Goal: Transaction & Acquisition: Purchase product/service

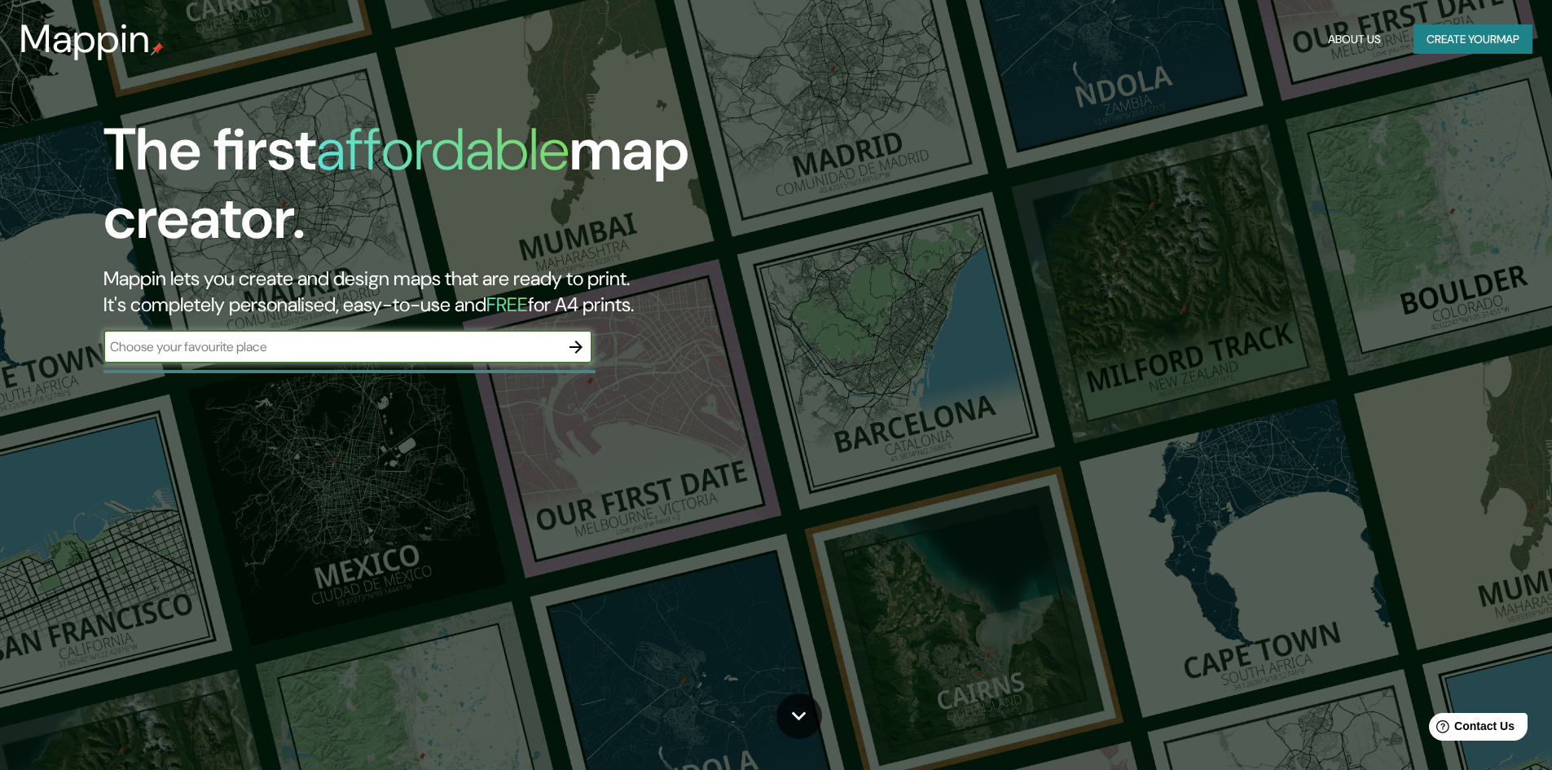
click at [349, 341] on input "text" at bounding box center [331, 346] width 456 height 19
type input "[GEOGRAPHIC_DATA]"
click at [568, 353] on icon "button" at bounding box center [576, 347] width 20 height 20
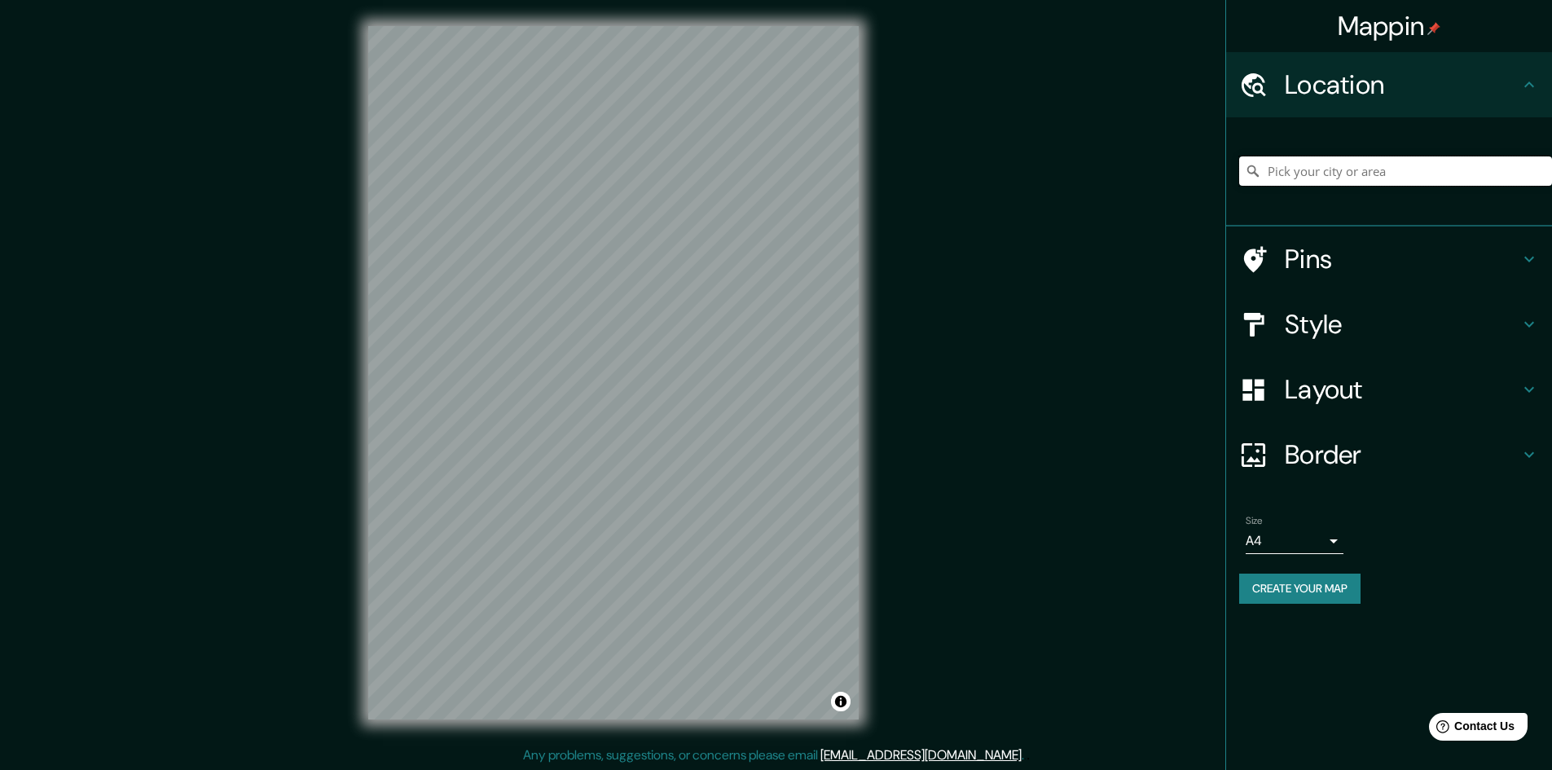
click at [1353, 183] on input "Pick your city or area" at bounding box center [1395, 170] width 313 height 29
click at [1299, 174] on input "Pick your city or area" at bounding box center [1395, 170] width 313 height 29
drag, startPoint x: 1517, startPoint y: 174, endPoint x: 1081, endPoint y: 217, distance: 438.6
click at [1081, 217] on div "Mappin Location Privada Santiago, 68285 San Jacinto Amilpas, Estado de Oaxaca, …" at bounding box center [776, 385] width 1552 height 771
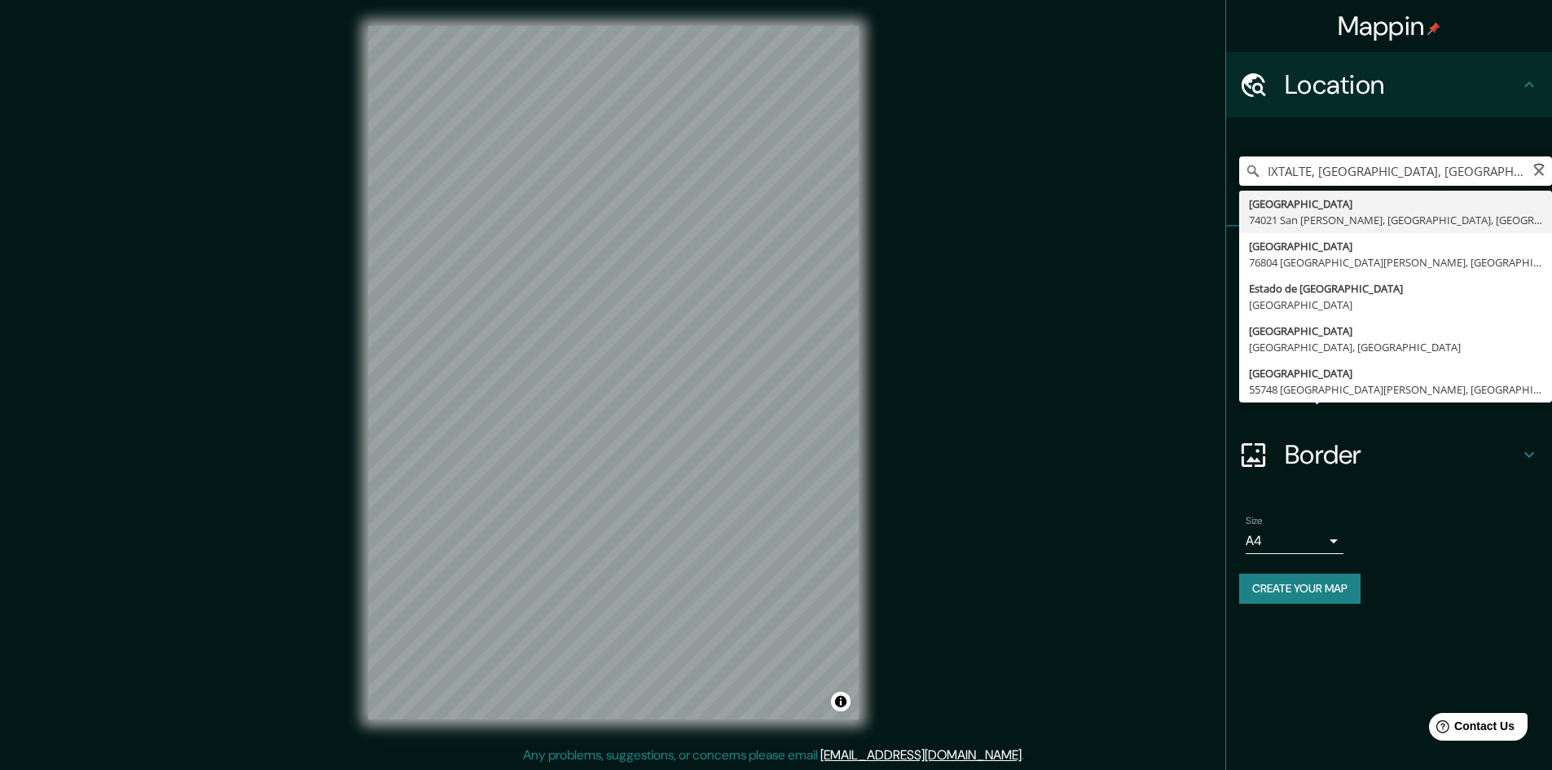
type input "IXTALTEP, Estado de Oaxaca, México"
drag, startPoint x: 1482, startPoint y: 183, endPoint x: 1153, endPoint y: 194, distance: 329.2
click at [1153, 194] on div "Mappin Location IXTALTEP, Estado de Oaxaca, México Calle Estado De Oaxaca 74021…" at bounding box center [776, 385] width 1552 height 771
type input "S"
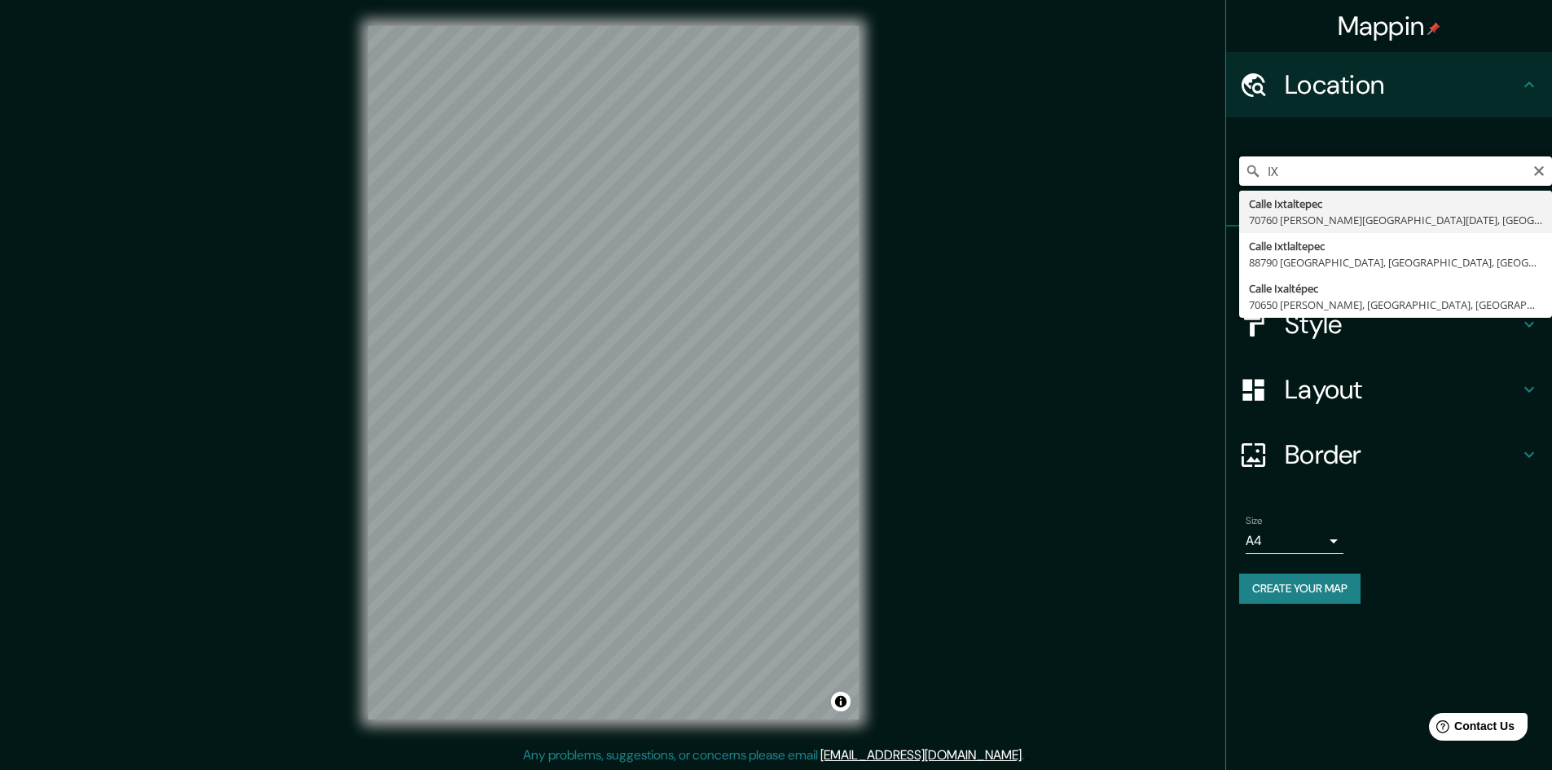
type input "I"
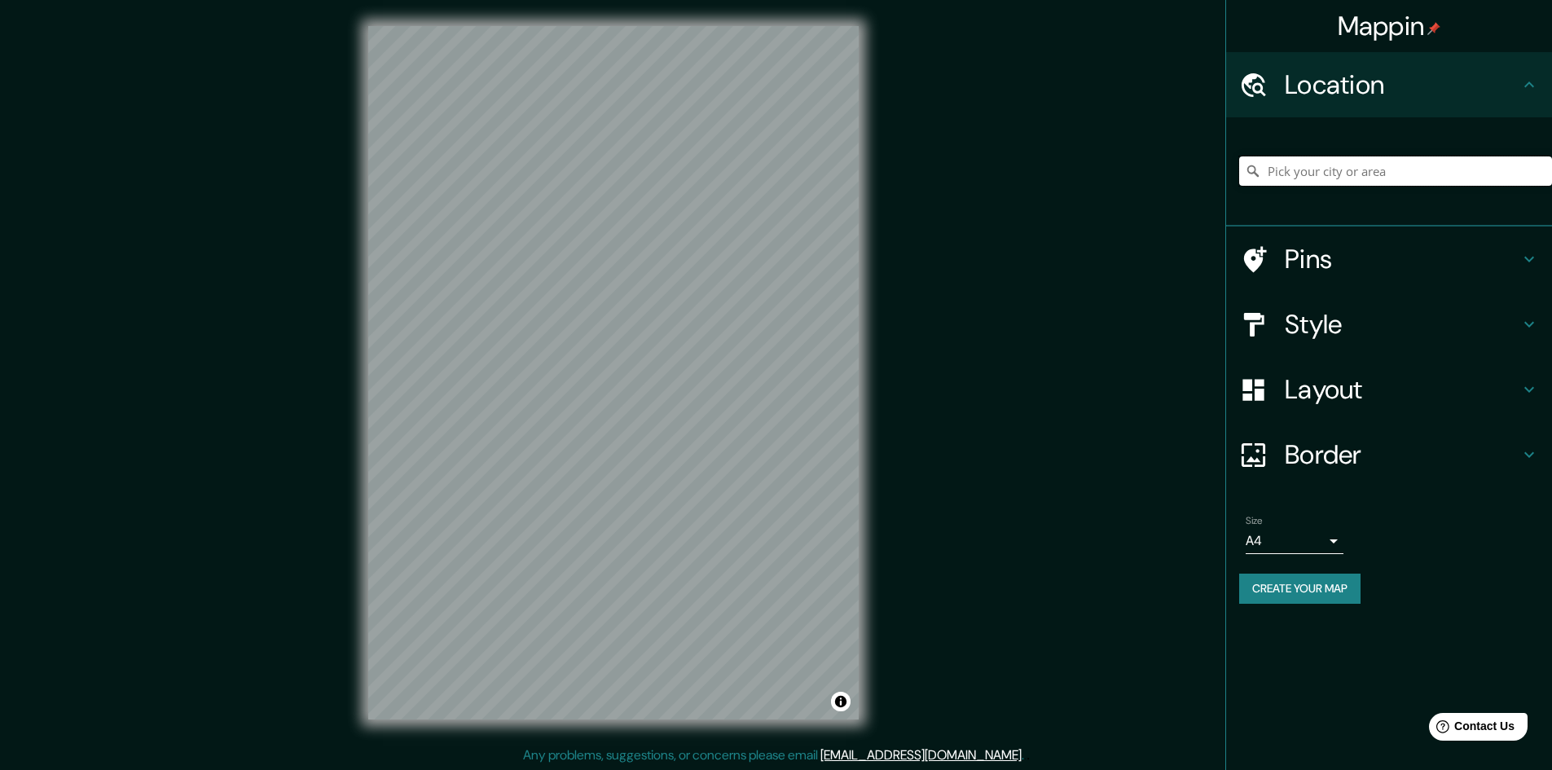
click at [1321, 163] on input "Pick your city or area" at bounding box center [1395, 170] width 313 height 29
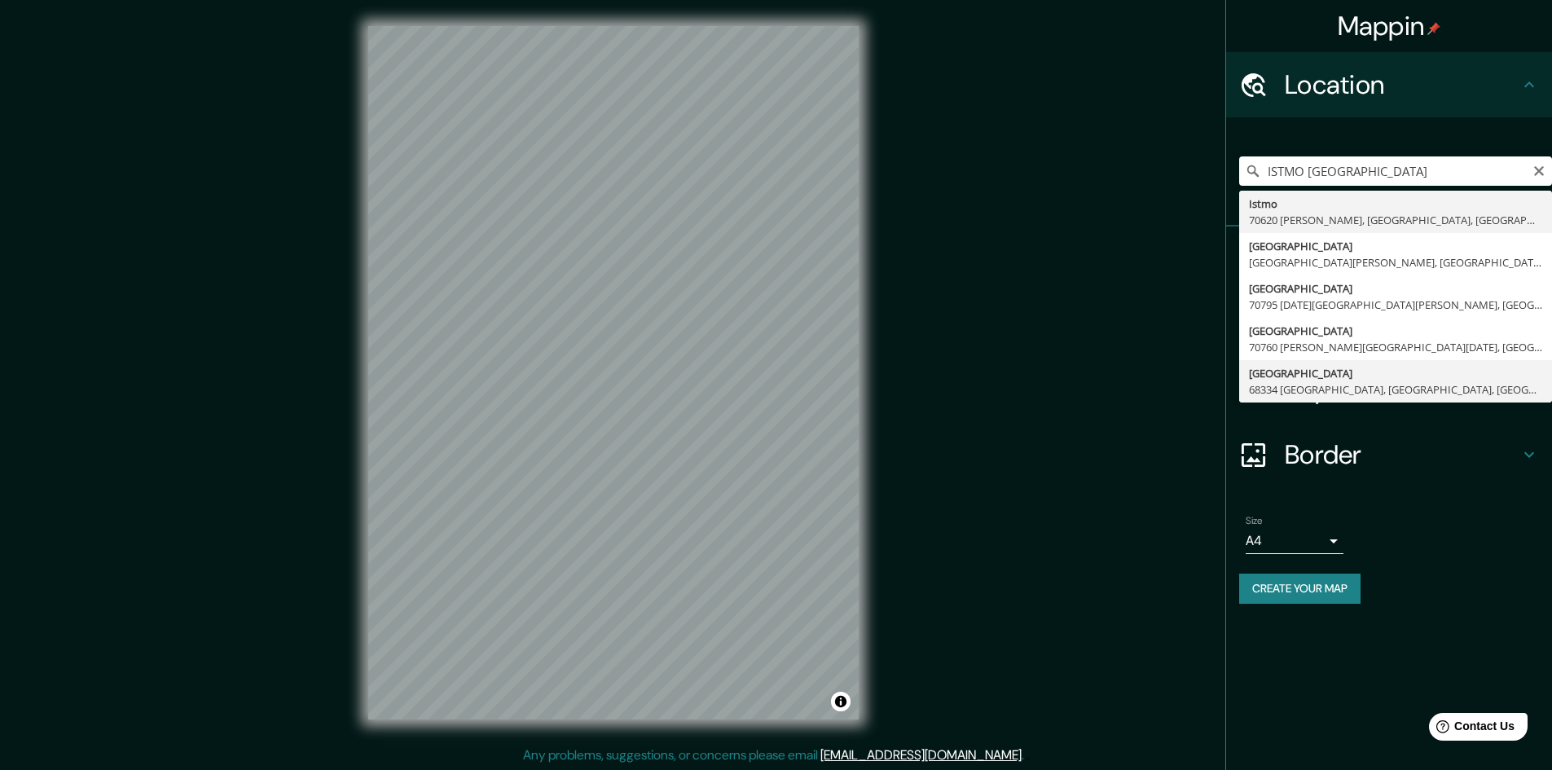
type input "Calle Istmo, 68334 Tuxtepec, Estado de Oaxaca, México"
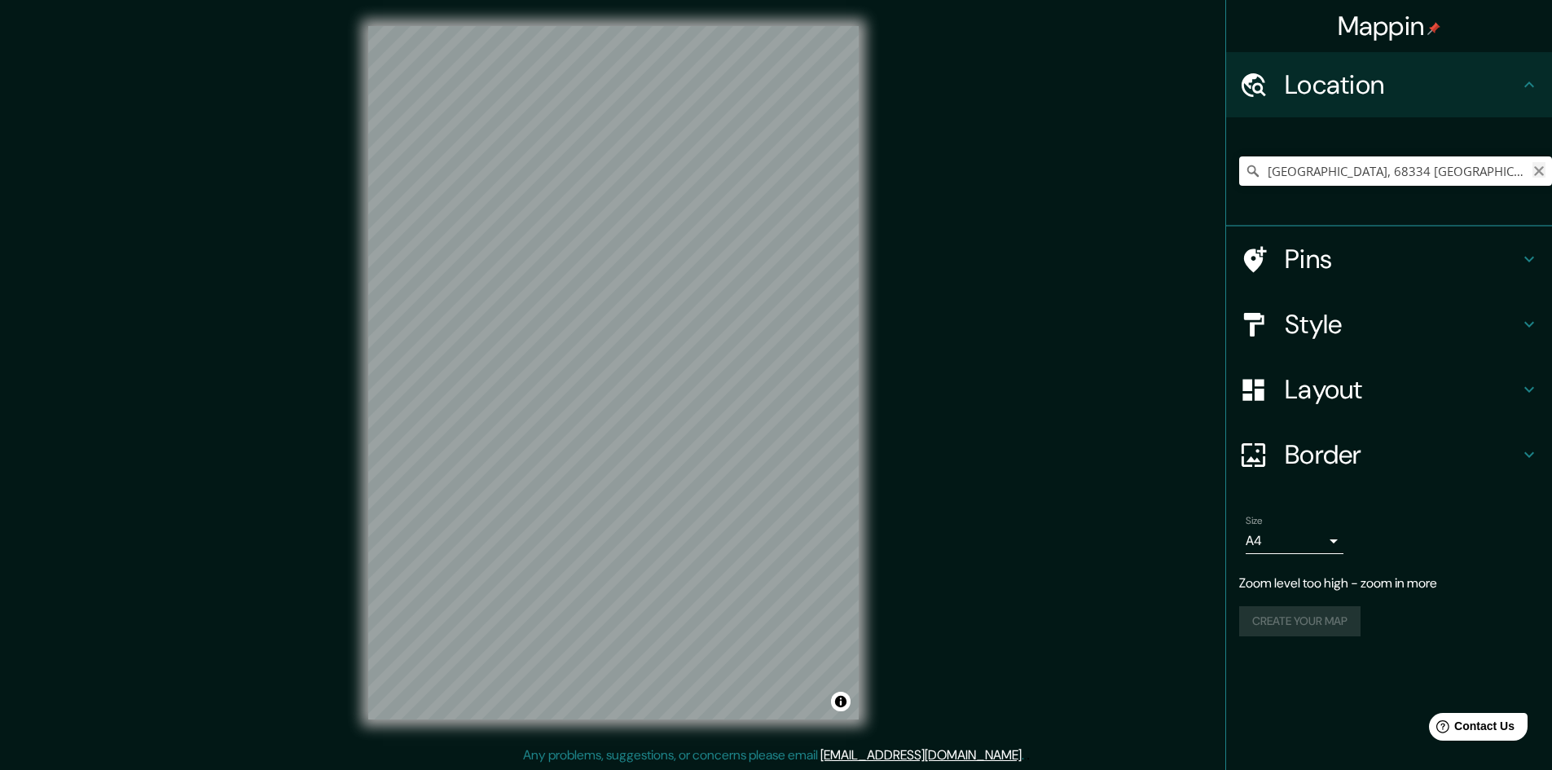
click at [1539, 170] on icon "Clear" at bounding box center [1539, 171] width 10 height 10
click at [1508, 325] on h4 "Style" at bounding box center [1401, 324] width 235 height 33
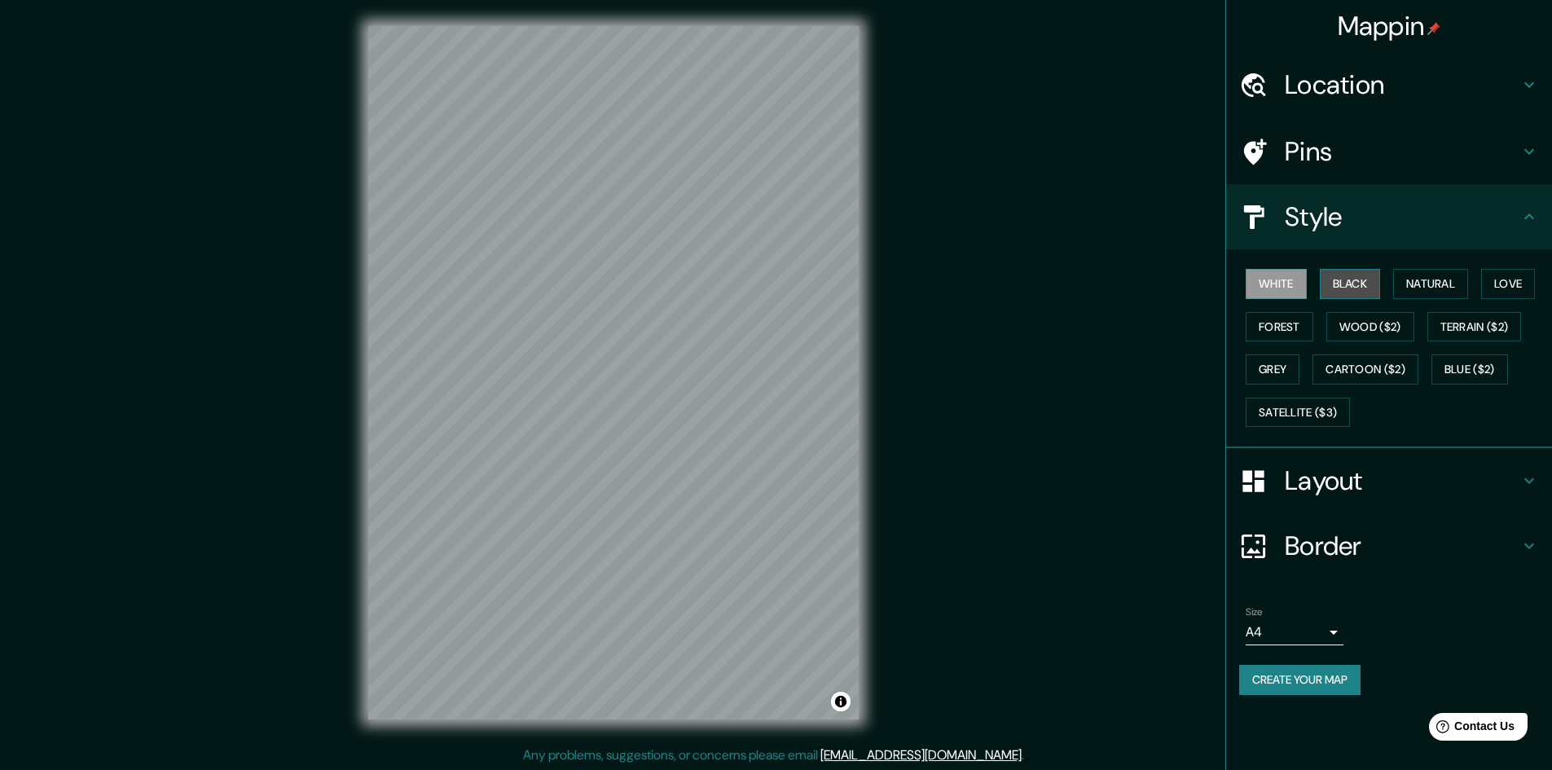
click at [1354, 275] on button "Black" at bounding box center [1349, 284] width 61 height 30
click at [1420, 288] on button "Natural" at bounding box center [1430, 284] width 75 height 30
click at [1500, 288] on button "Love" at bounding box center [1508, 284] width 54 height 30
click at [1298, 326] on button "Forest" at bounding box center [1279, 327] width 68 height 30
click at [1347, 331] on button "Wood ($2)" at bounding box center [1370, 327] width 88 height 30
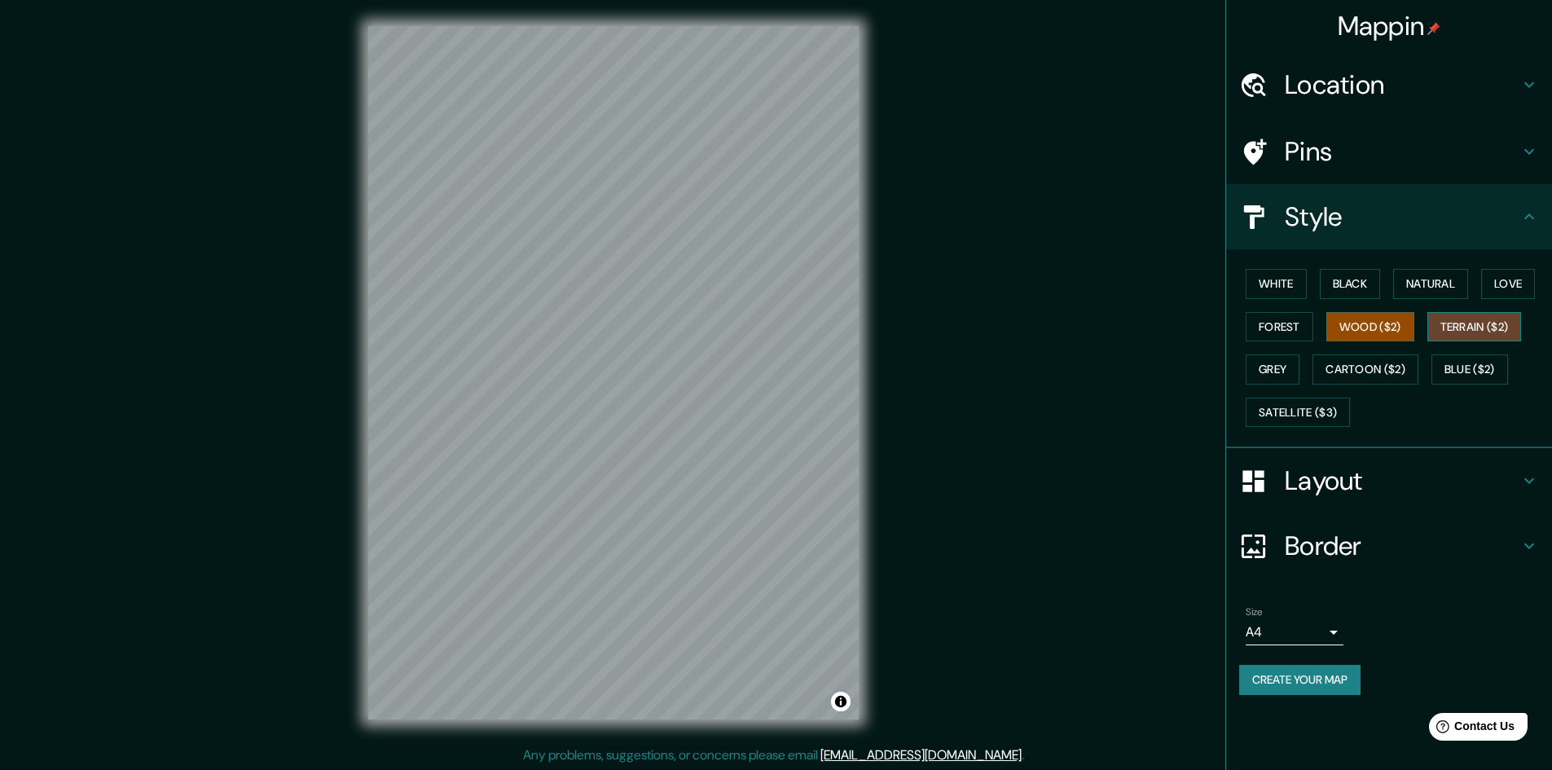
click at [1451, 340] on button "Terrain ($2)" at bounding box center [1474, 327] width 94 height 30
click at [1264, 371] on button "Grey" at bounding box center [1272, 369] width 54 height 30
click at [1500, 338] on button "Terrain ($2)" at bounding box center [1474, 327] width 94 height 30
click at [1361, 363] on button "Cartoon ($2)" at bounding box center [1365, 369] width 106 height 30
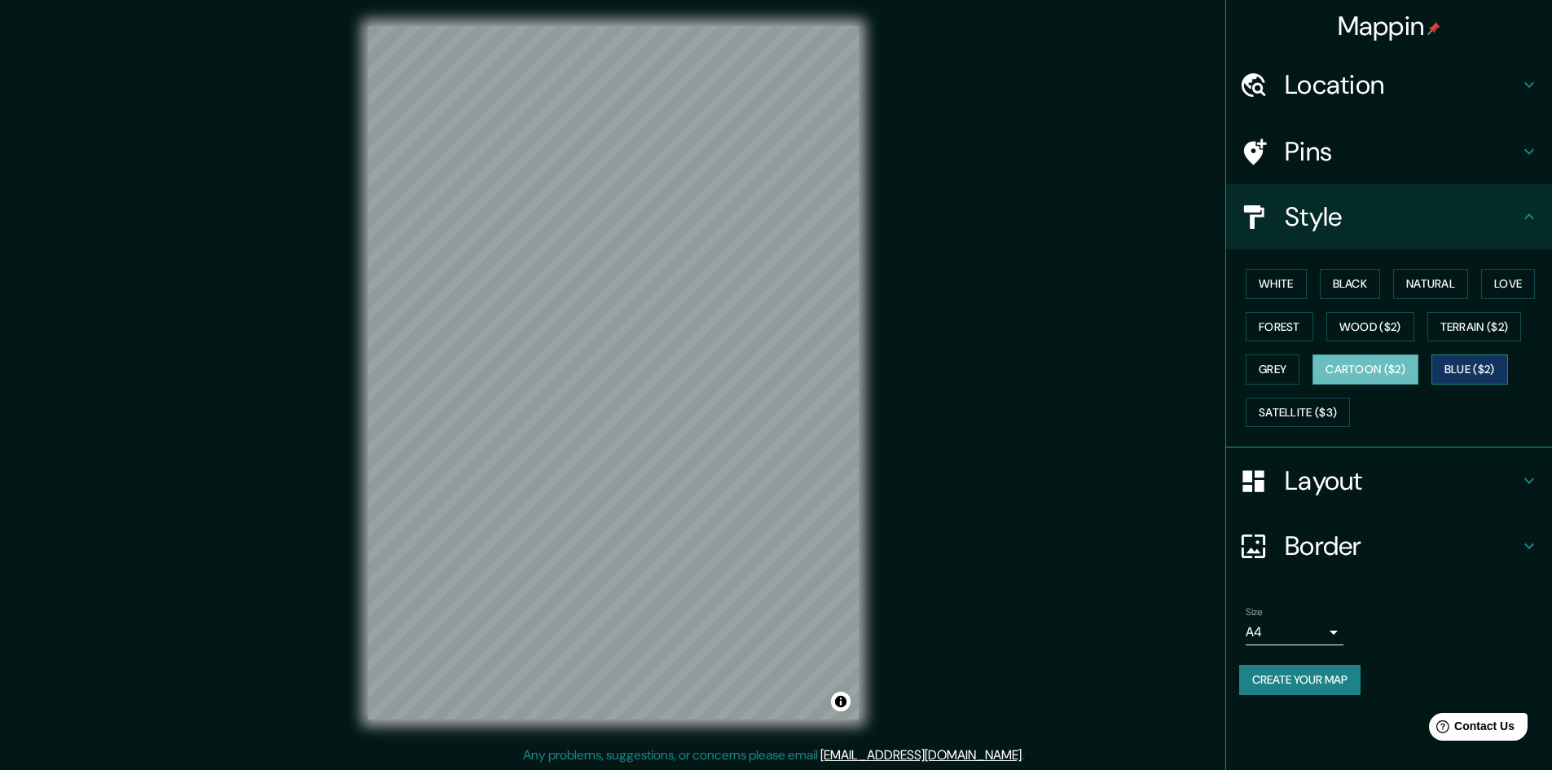
click at [1453, 365] on button "Blue ($2)" at bounding box center [1469, 369] width 77 height 30
click at [1298, 423] on button "Satellite ($3)" at bounding box center [1297, 412] width 104 height 30
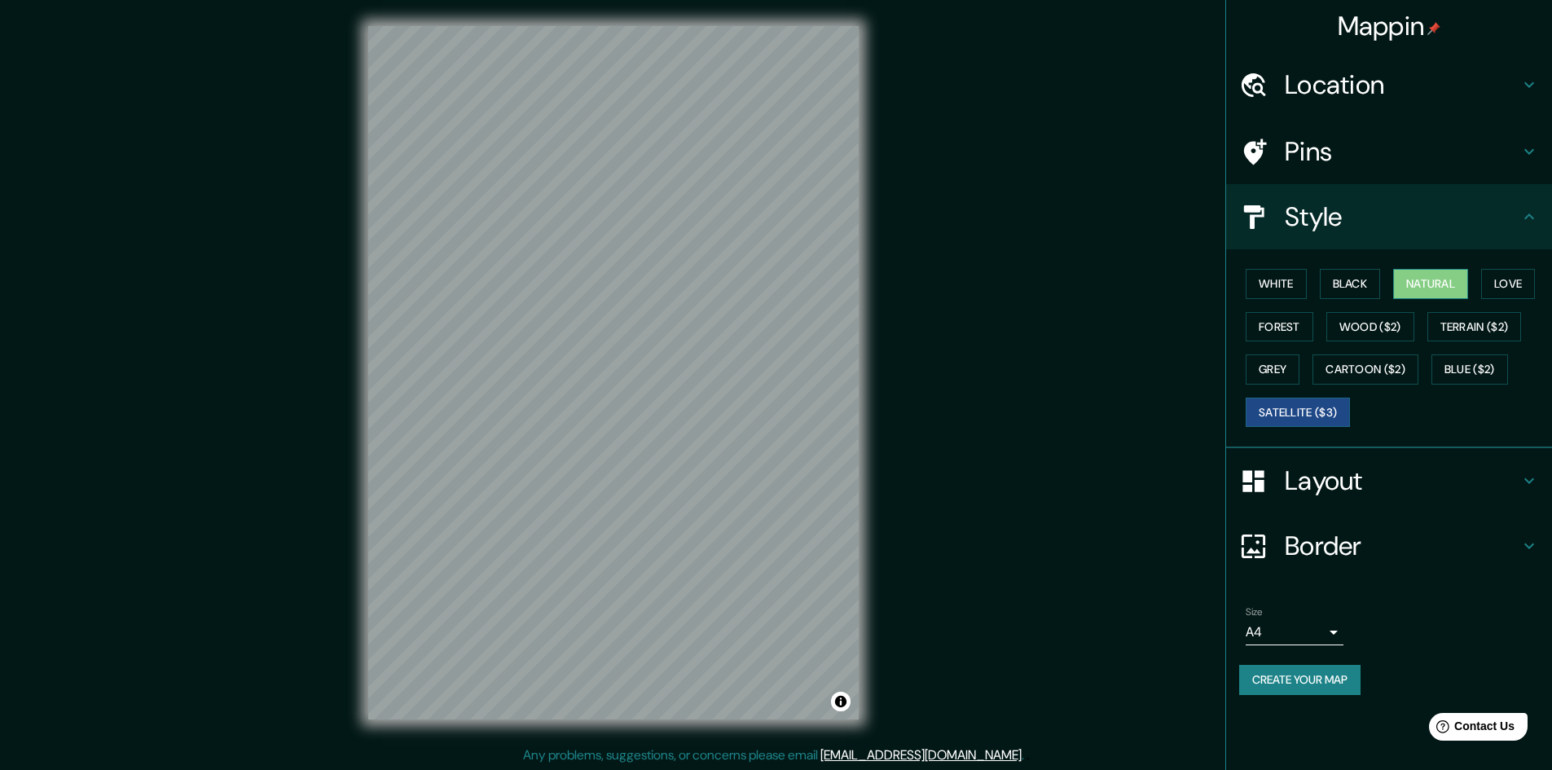
click at [1420, 279] on button "Natural" at bounding box center [1430, 284] width 75 height 30
click at [1330, 288] on button "Black" at bounding box center [1349, 284] width 61 height 30
click at [1278, 279] on button "White" at bounding box center [1275, 284] width 61 height 30
click at [1329, 679] on button "Create your map" at bounding box center [1299, 680] width 121 height 30
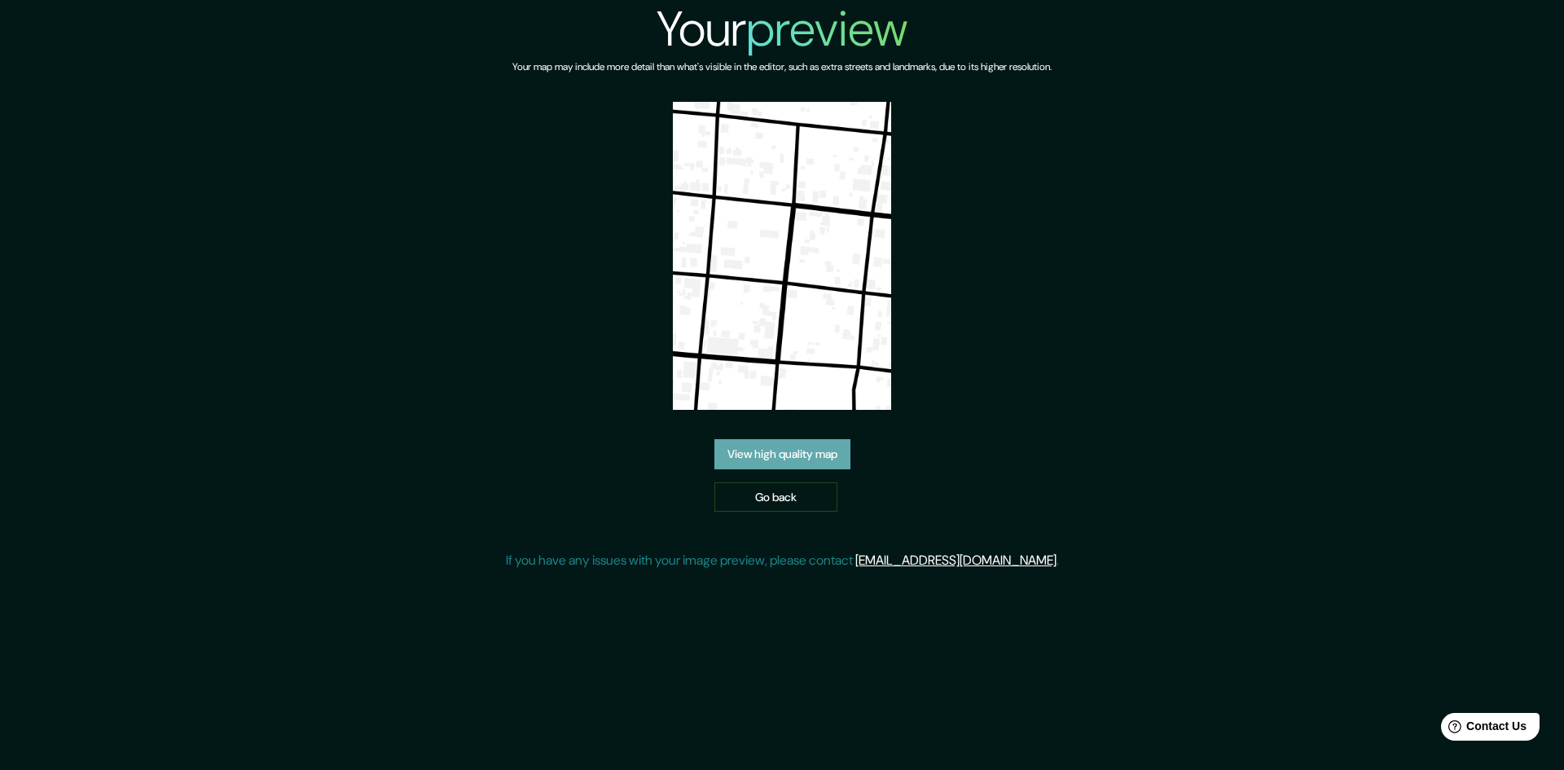
click at [805, 439] on link "View high quality map" at bounding box center [782, 454] width 136 height 30
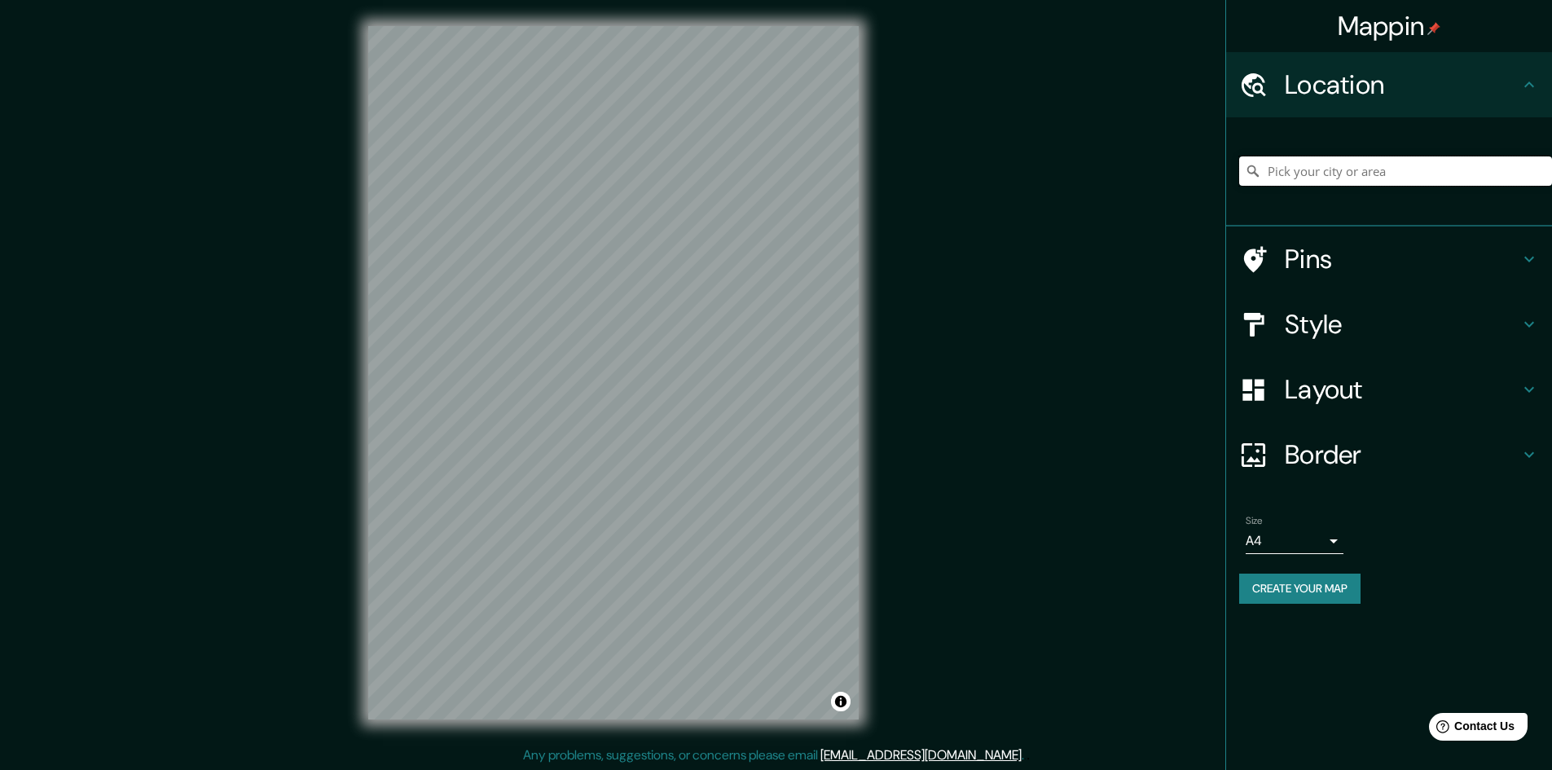
click at [1297, 173] on input "Pick your city or area" at bounding box center [1395, 170] width 313 height 29
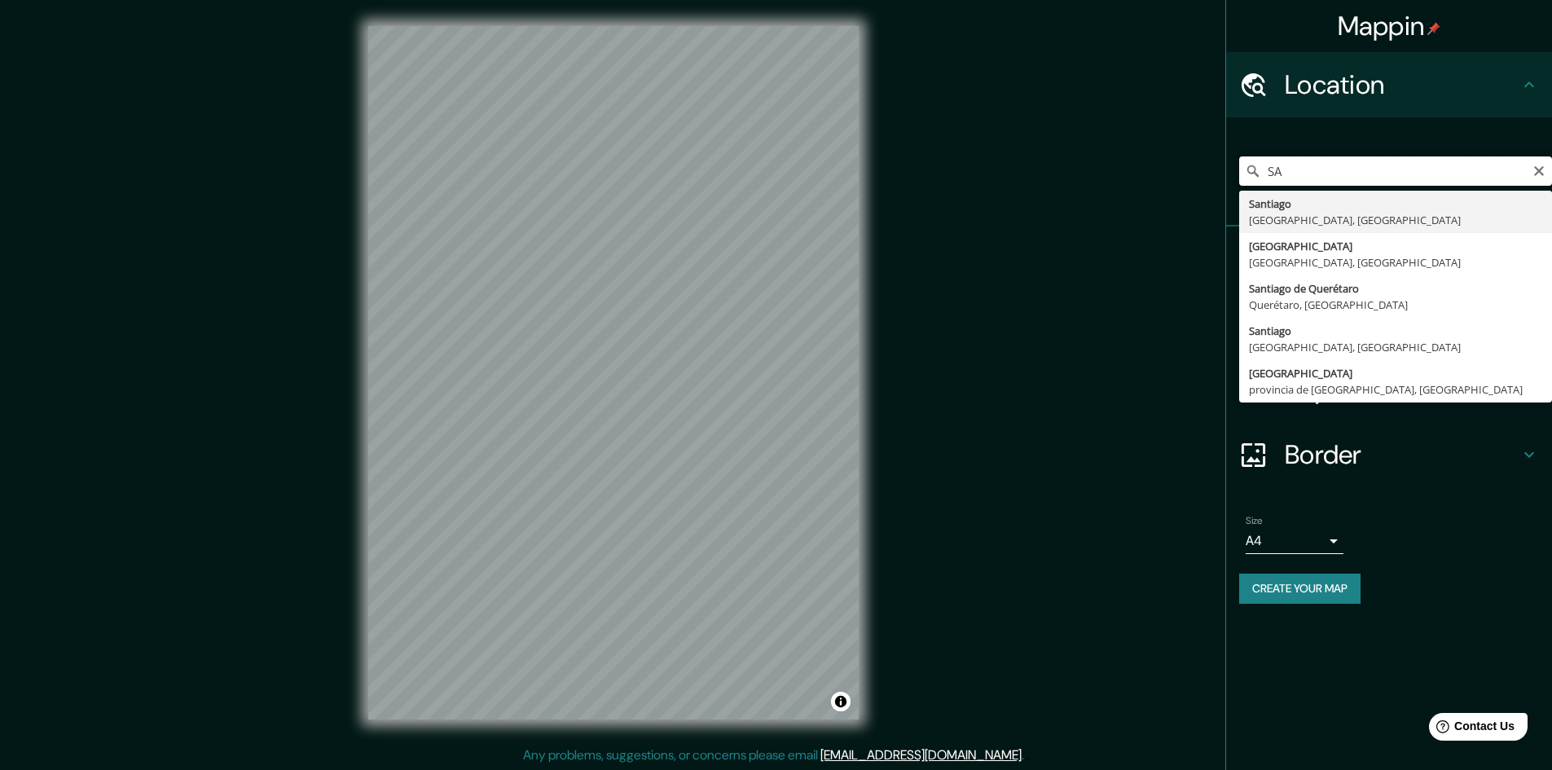
type input "S"
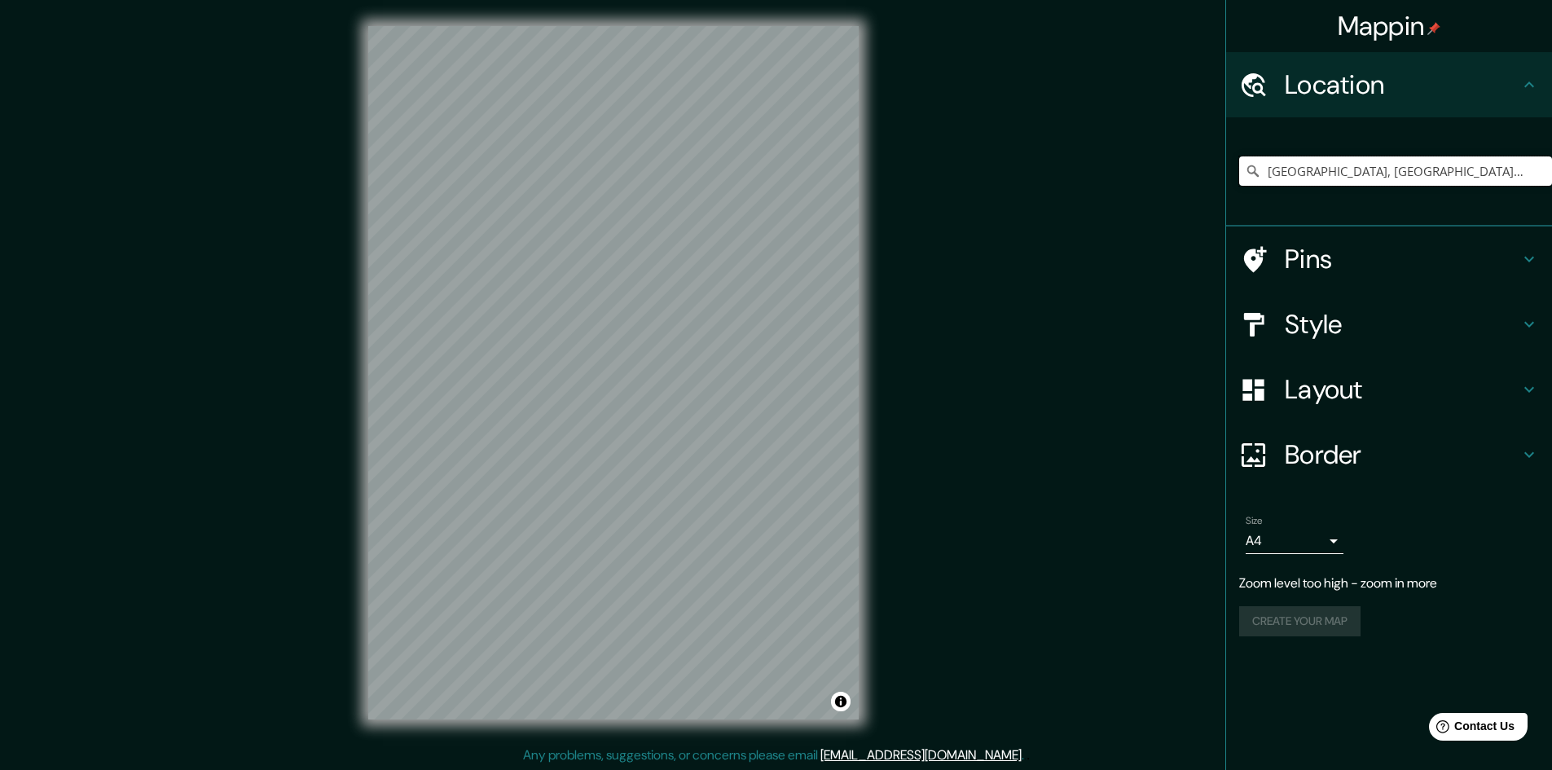
type input "Oaxaca, Estado de Oaxaca, México"
click at [1456, 325] on h4 "Style" at bounding box center [1401, 324] width 235 height 33
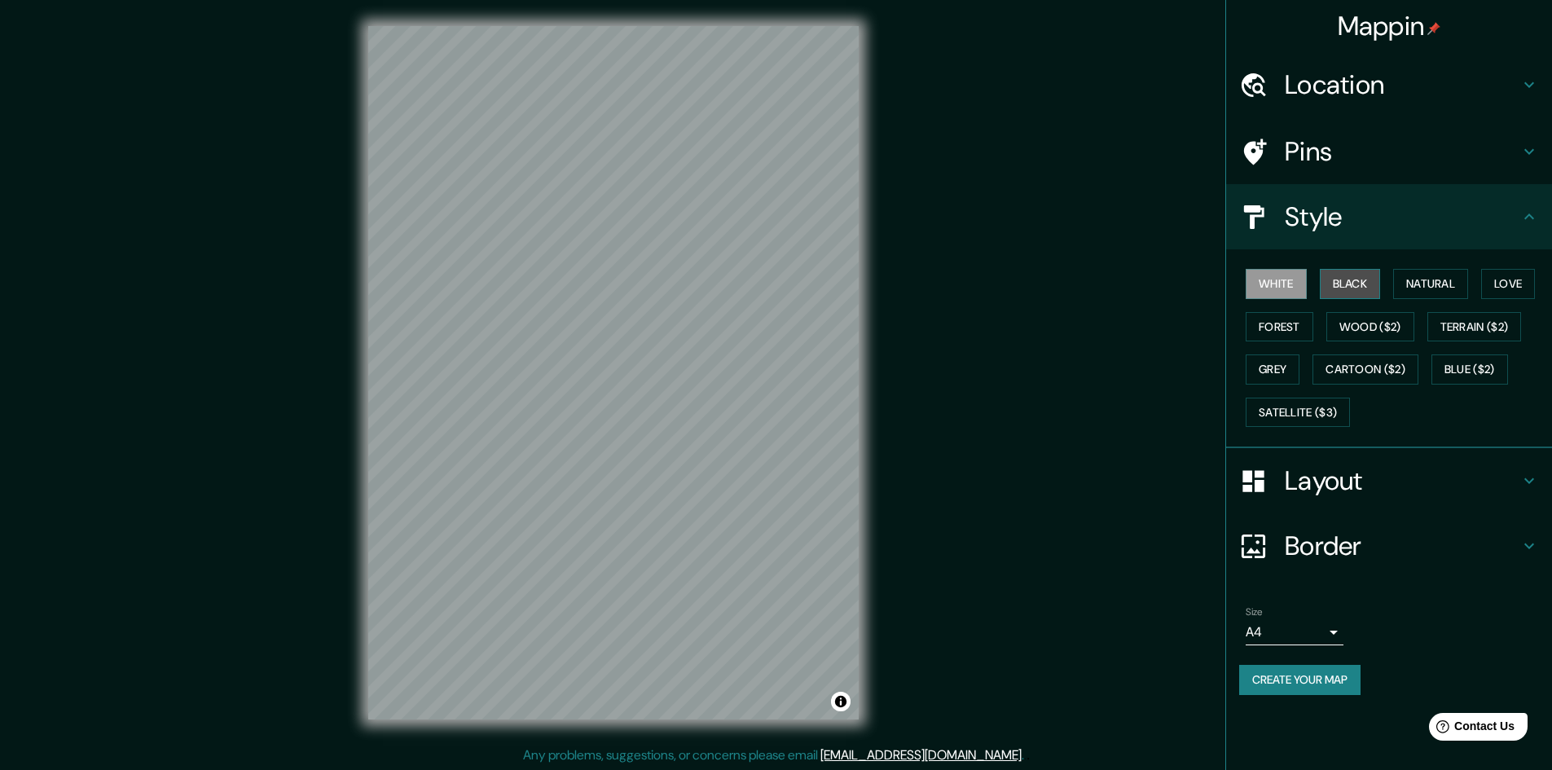
click at [1363, 279] on button "Black" at bounding box center [1349, 284] width 61 height 30
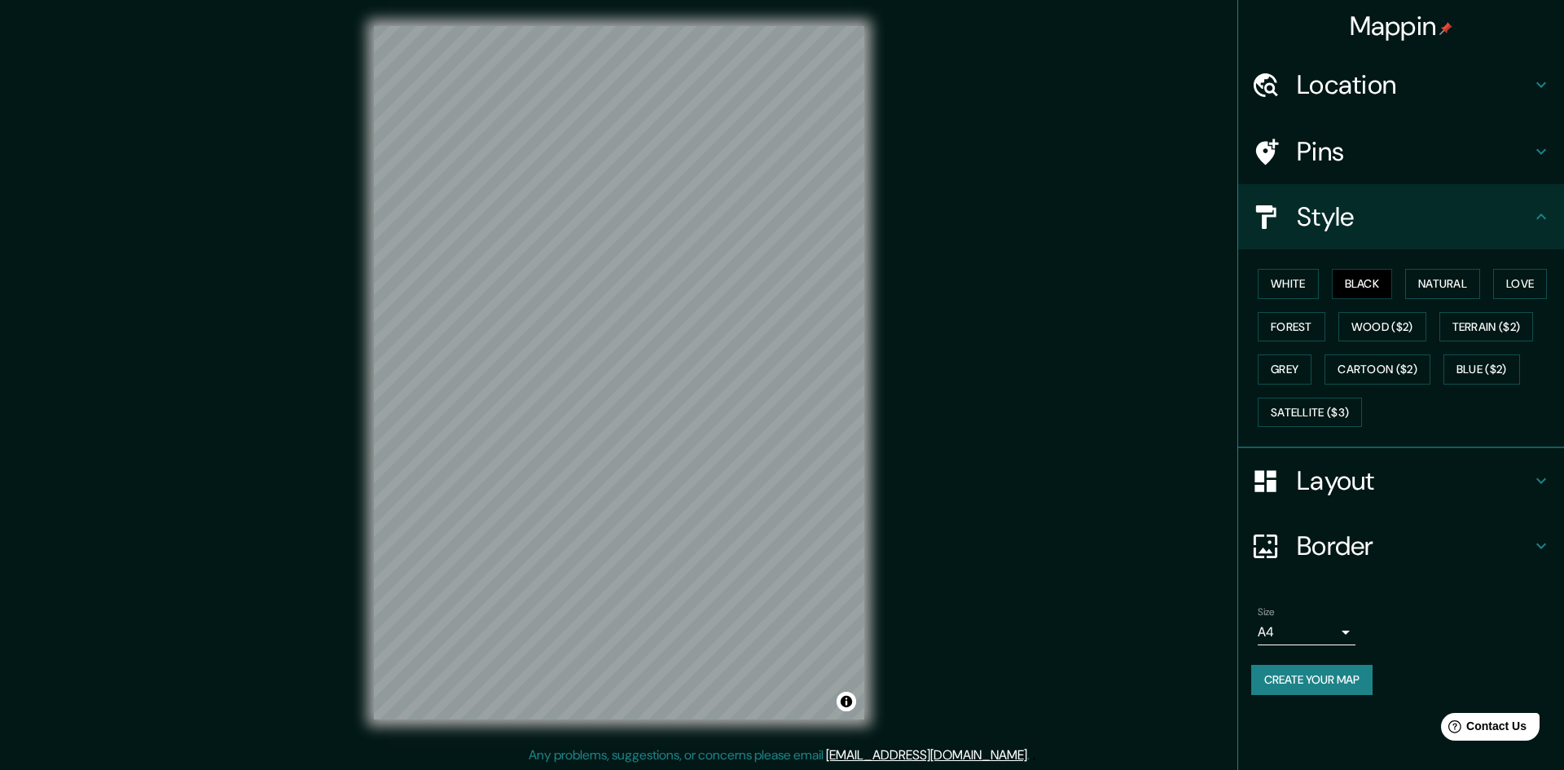
click at [1339, 635] on body "Mappin Location Oaxaca, Estado de Oaxaca, México Oaxaca Estado de Oaxaca, Méxic…" at bounding box center [782, 385] width 1564 height 770
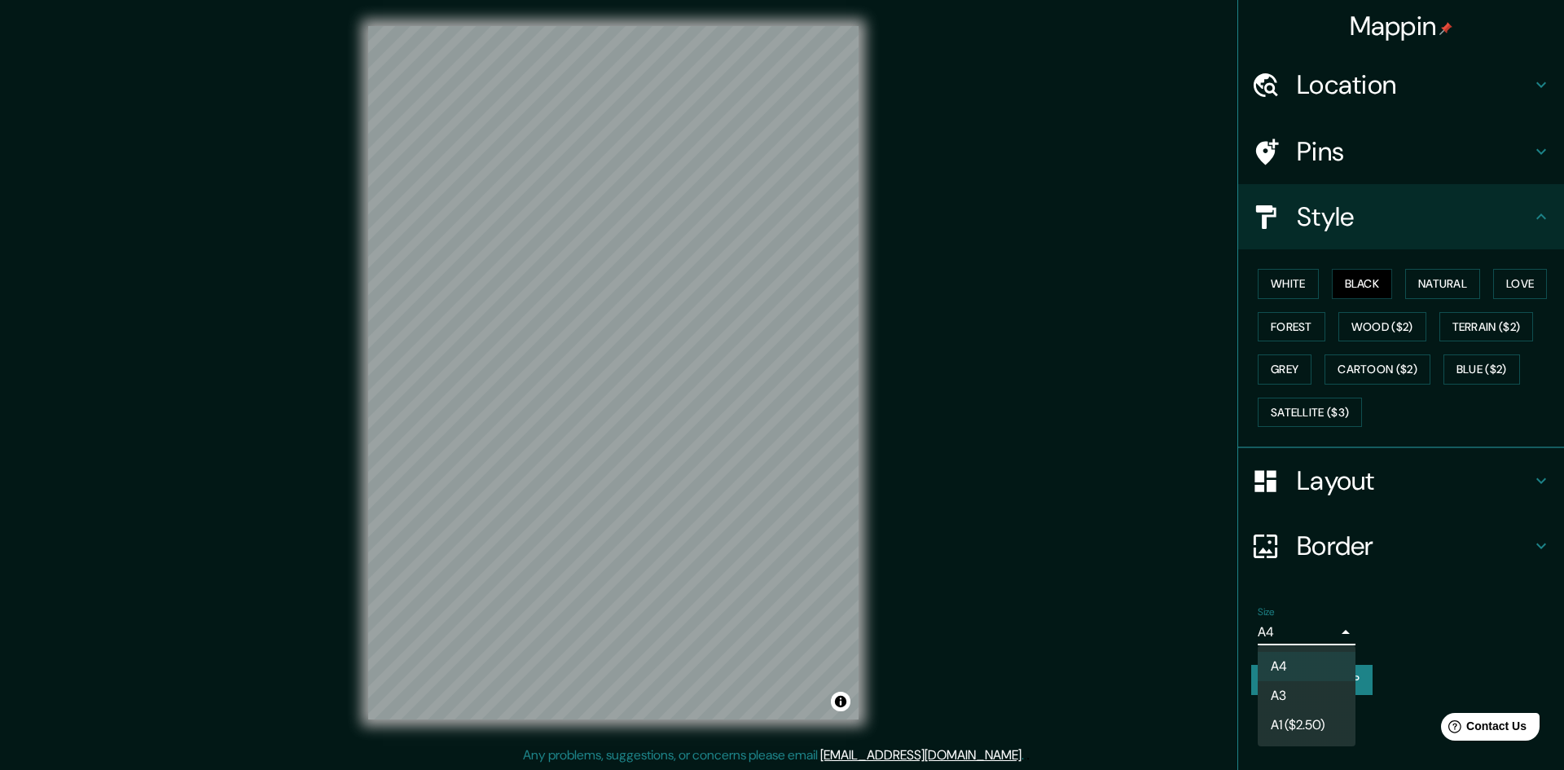
click at [1328, 652] on li "A4" at bounding box center [1307, 666] width 98 height 29
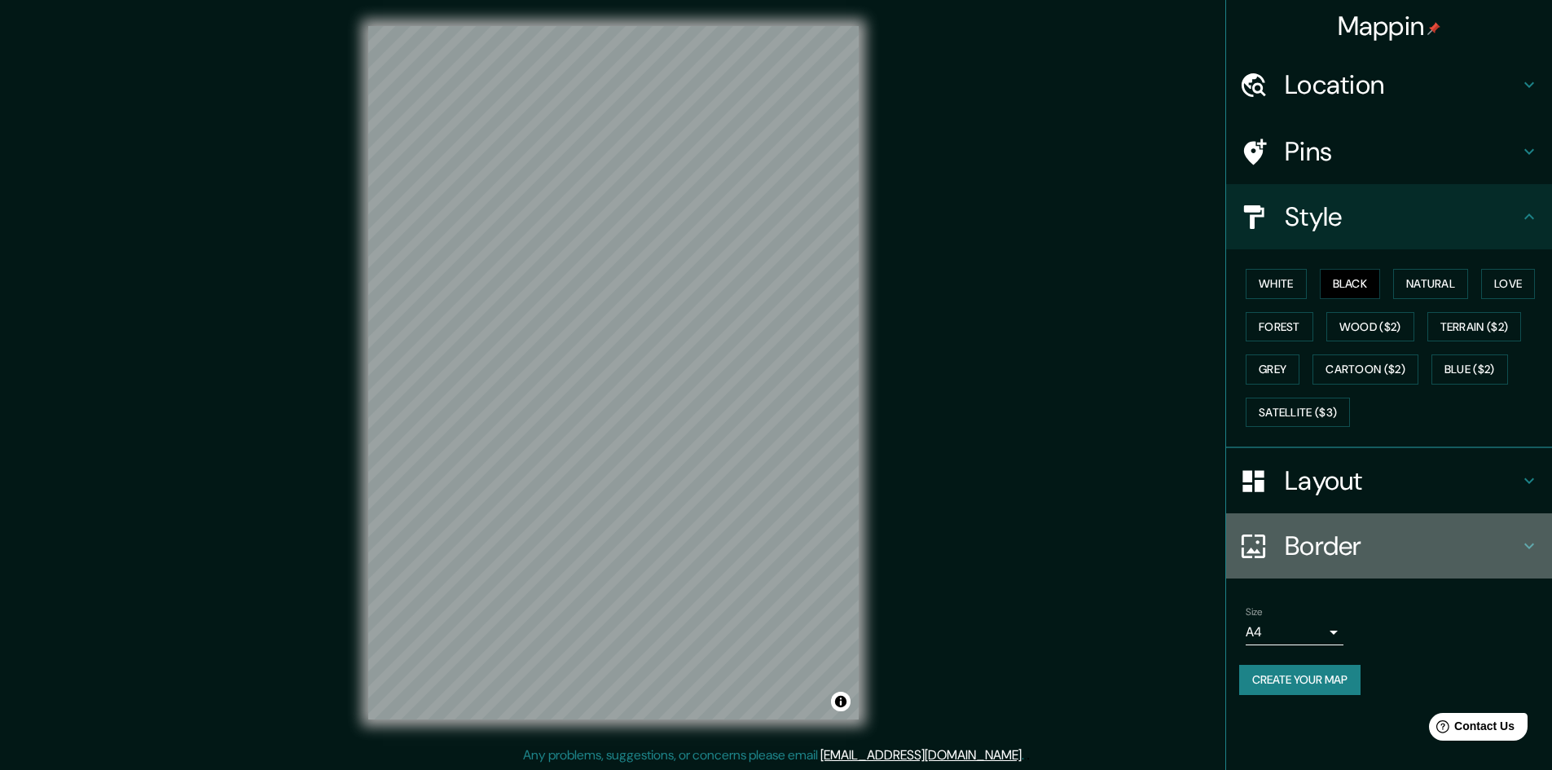
click at [1506, 533] on h4 "Border" at bounding box center [1401, 545] width 235 height 33
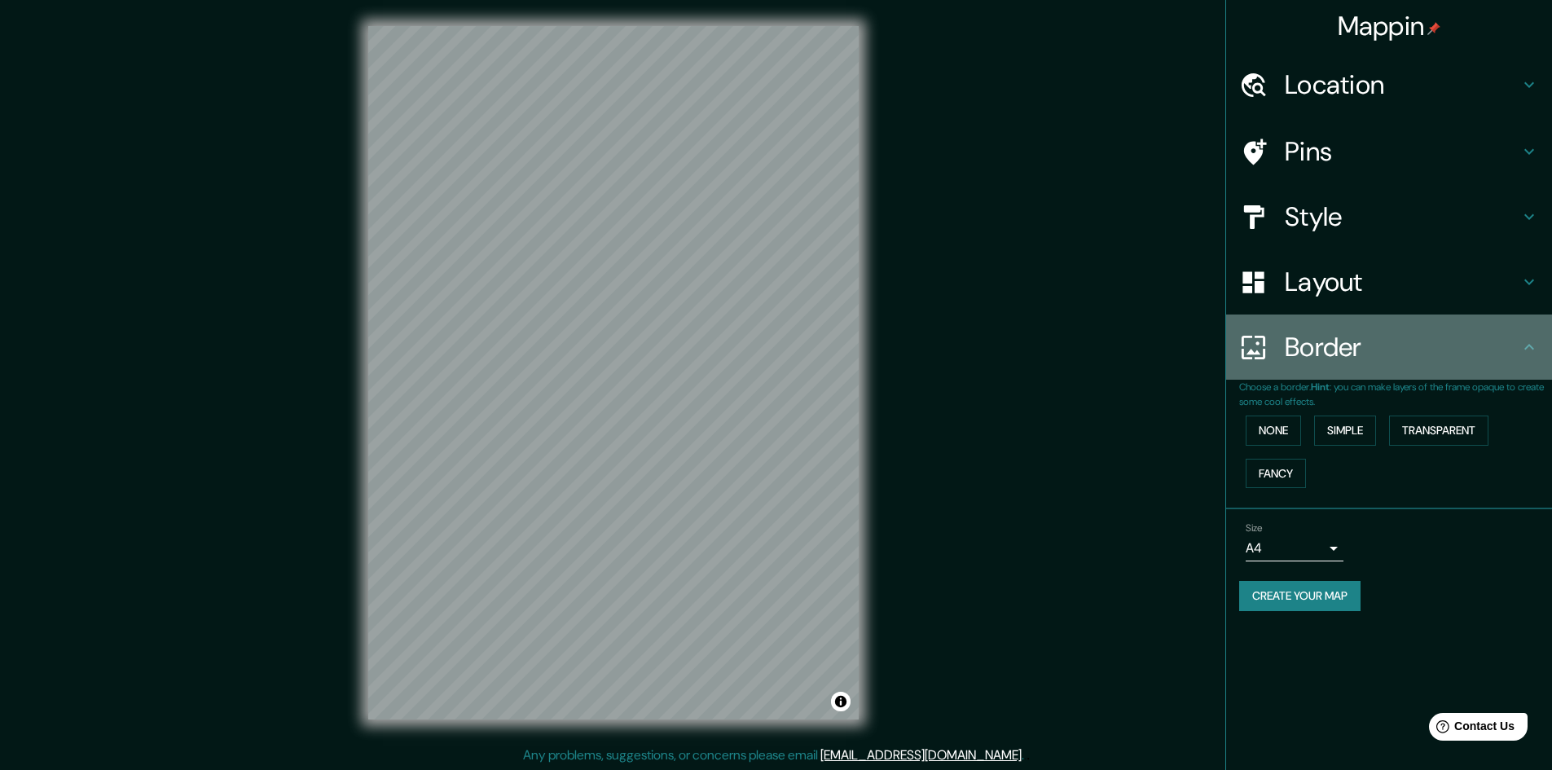
click at [1515, 344] on h4 "Border" at bounding box center [1401, 347] width 235 height 33
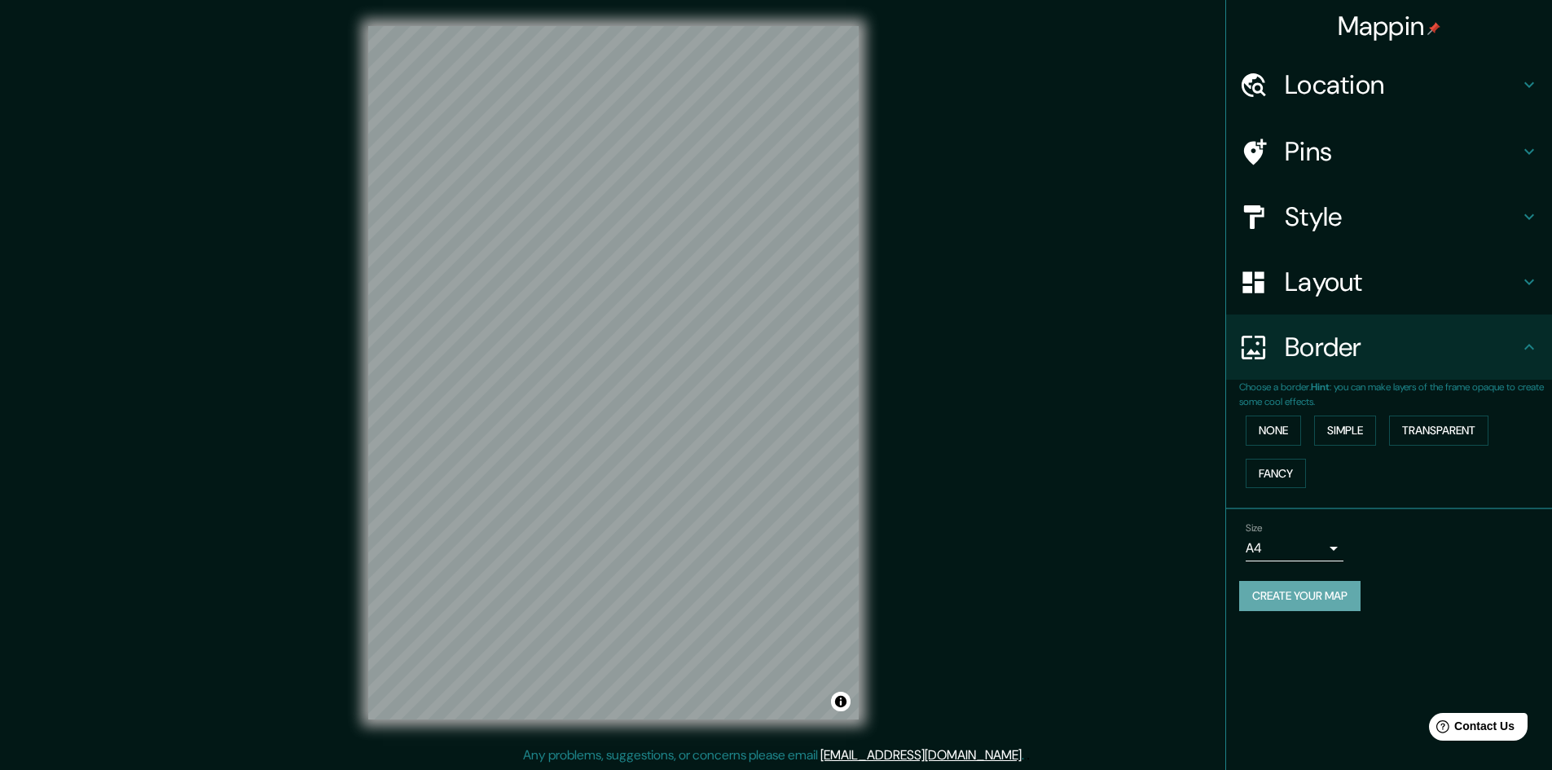
click at [1332, 600] on button "Create your map" at bounding box center [1299, 596] width 121 height 30
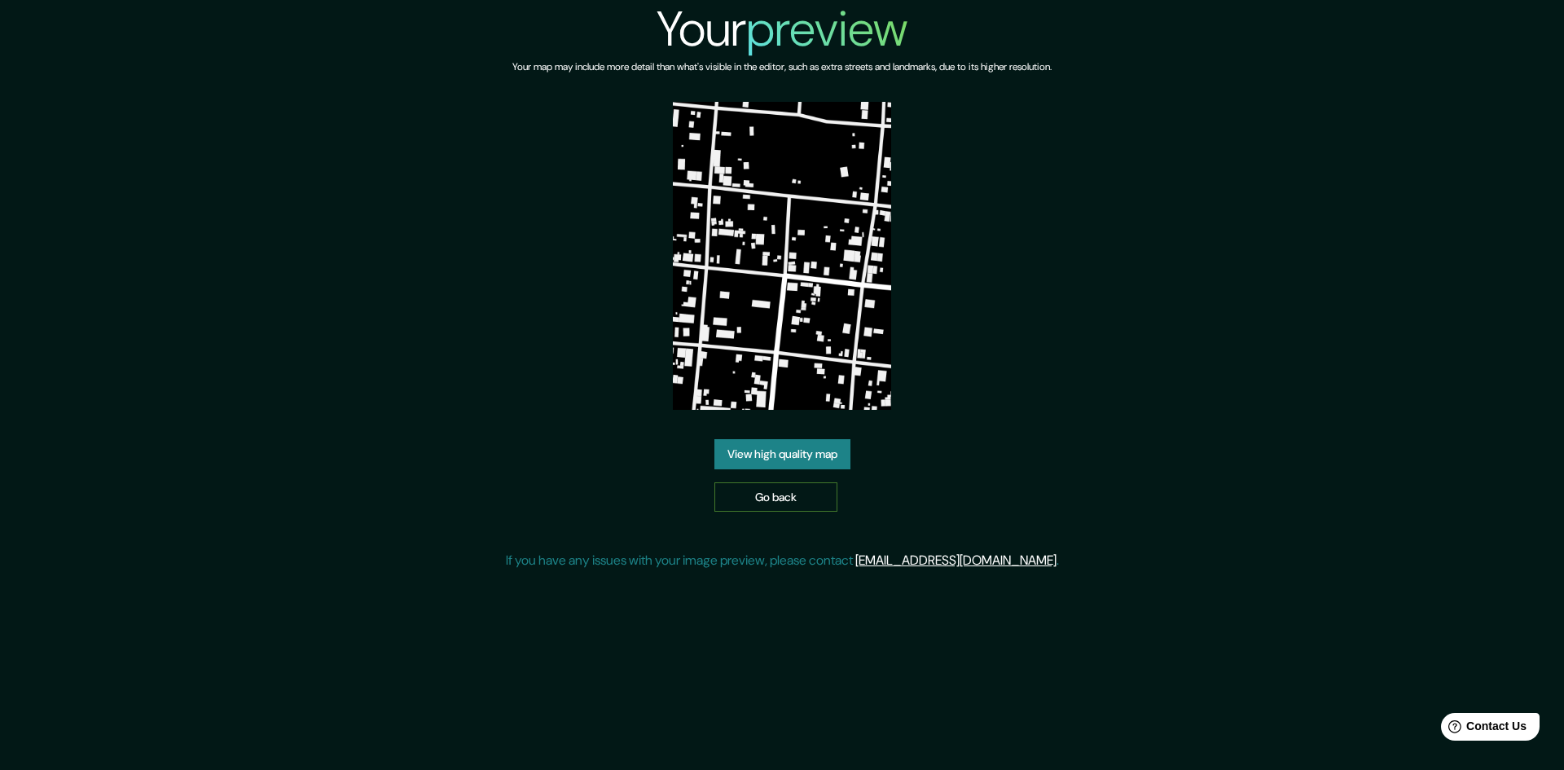
click at [797, 482] on link "Go back" at bounding box center [775, 497] width 123 height 30
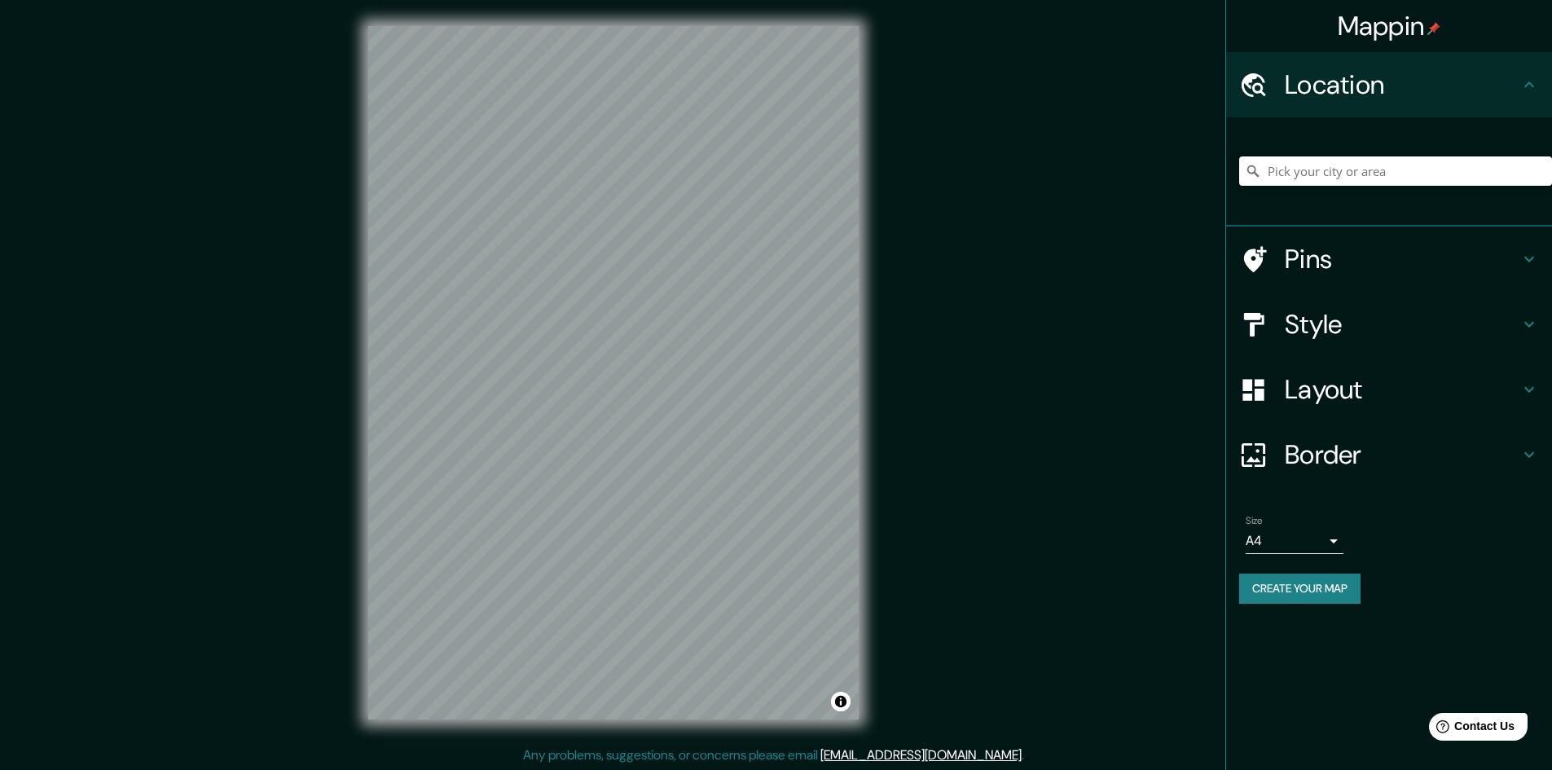
click at [1425, 173] on input "Pick your city or area" at bounding box center [1395, 170] width 313 height 29
type input "Oaxaca, Estado de Oaxaca, México"
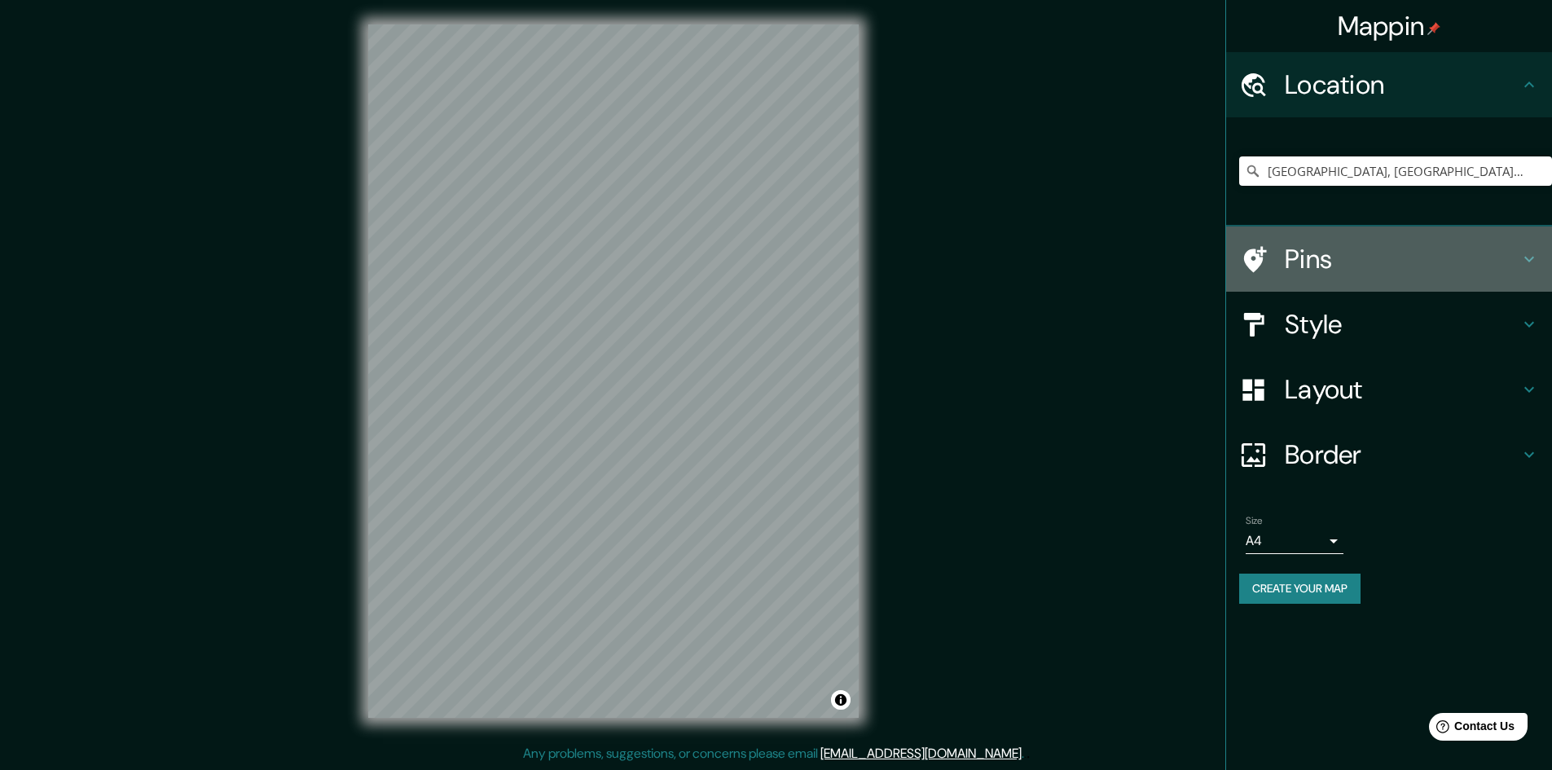
click at [1499, 273] on h4 "Pins" at bounding box center [1401, 259] width 235 height 33
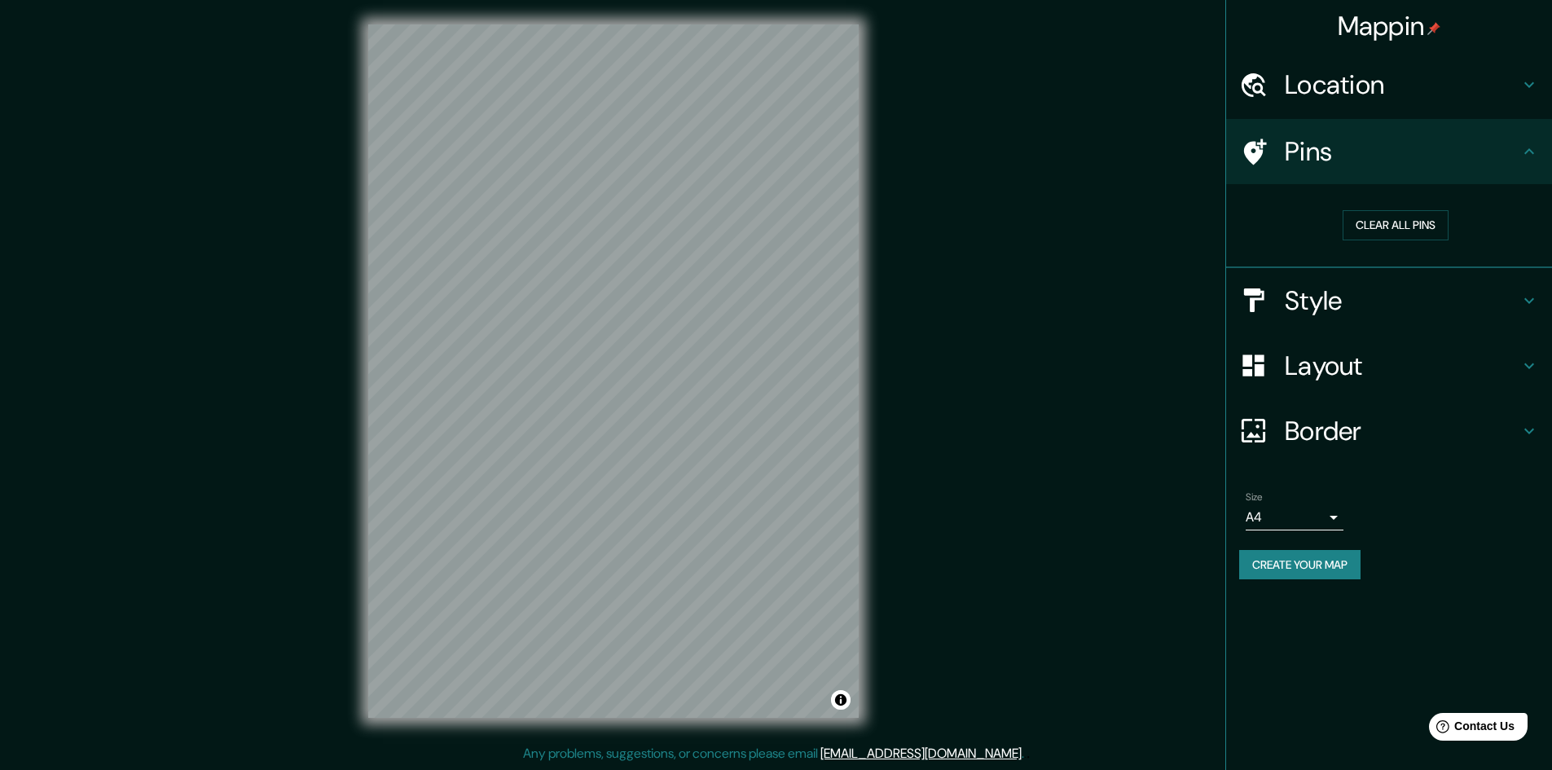
click at [1495, 165] on h4 "Pins" at bounding box center [1401, 151] width 235 height 33
click at [1508, 300] on h4 "Style" at bounding box center [1401, 300] width 235 height 33
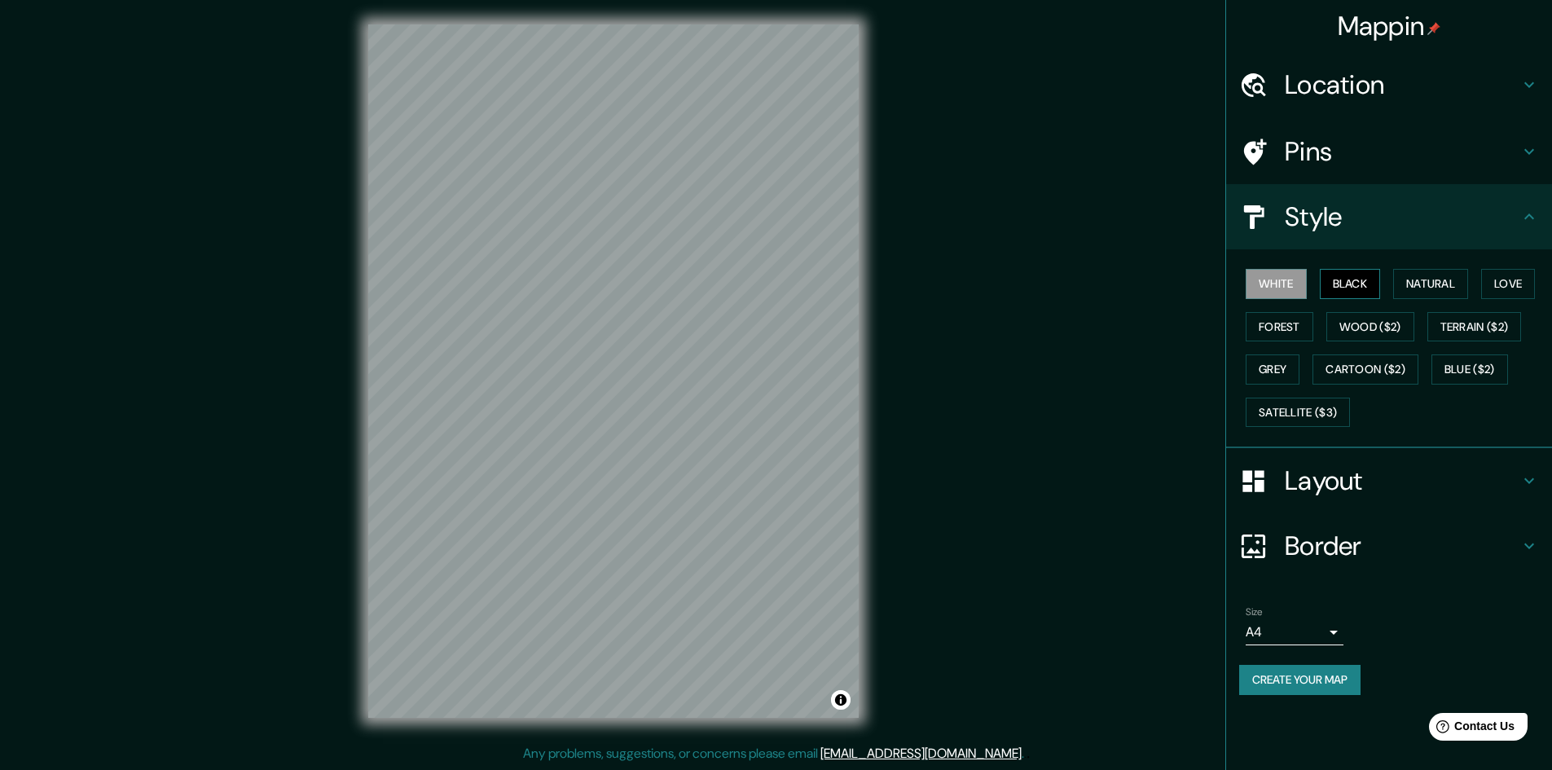
click at [1366, 279] on button "Black" at bounding box center [1349, 284] width 61 height 30
click at [1428, 282] on button "Natural" at bounding box center [1430, 284] width 75 height 30
click at [1265, 293] on button "White" at bounding box center [1275, 284] width 61 height 30
click at [1334, 683] on button "Create your map" at bounding box center [1299, 680] width 121 height 30
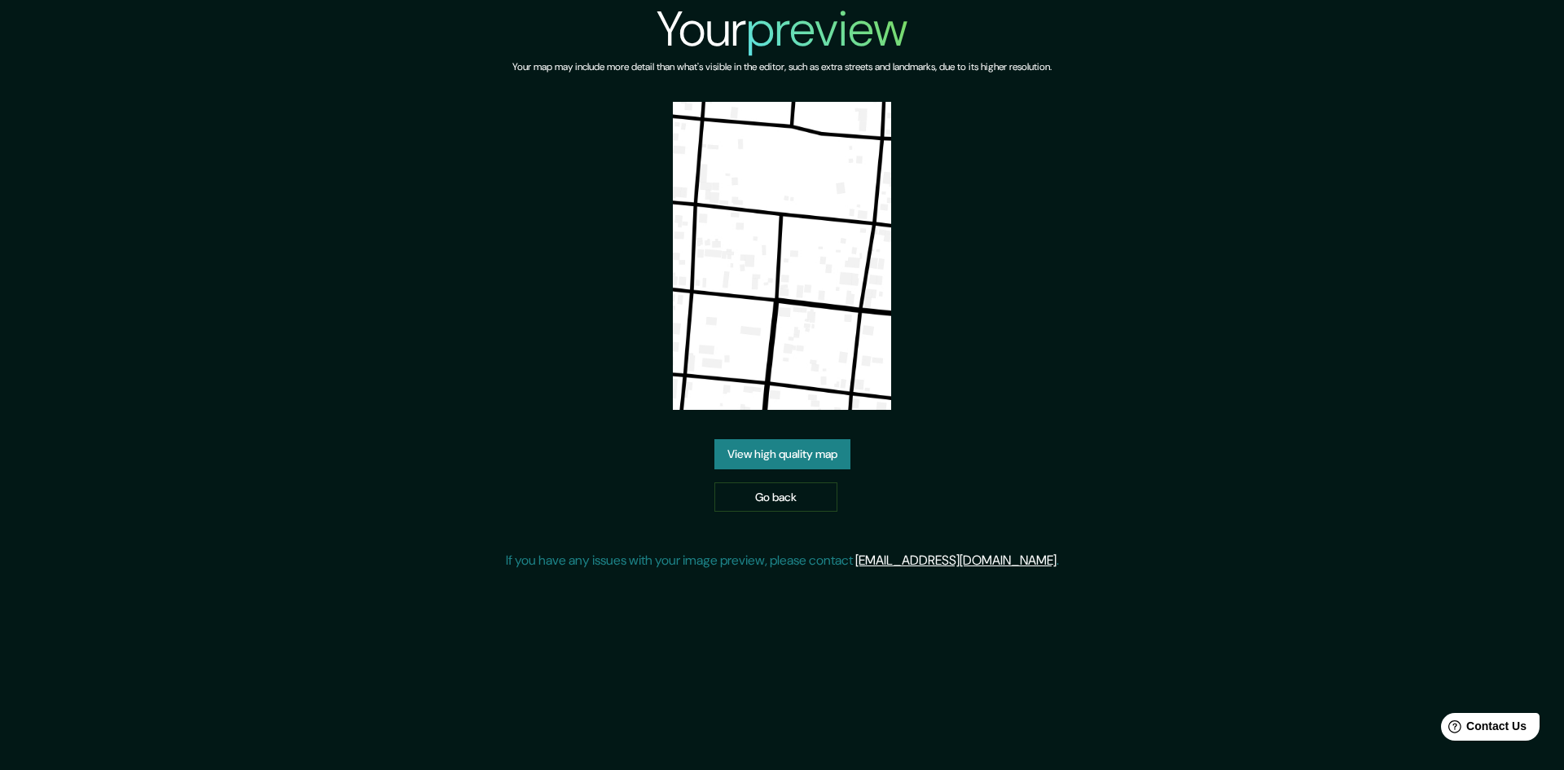
click at [787, 137] on div "Your preview Your map may include more detail than what's visible in the editor…" at bounding box center [782, 291] width 553 height 583
click at [788, 439] on link "View high quality map" at bounding box center [782, 454] width 136 height 30
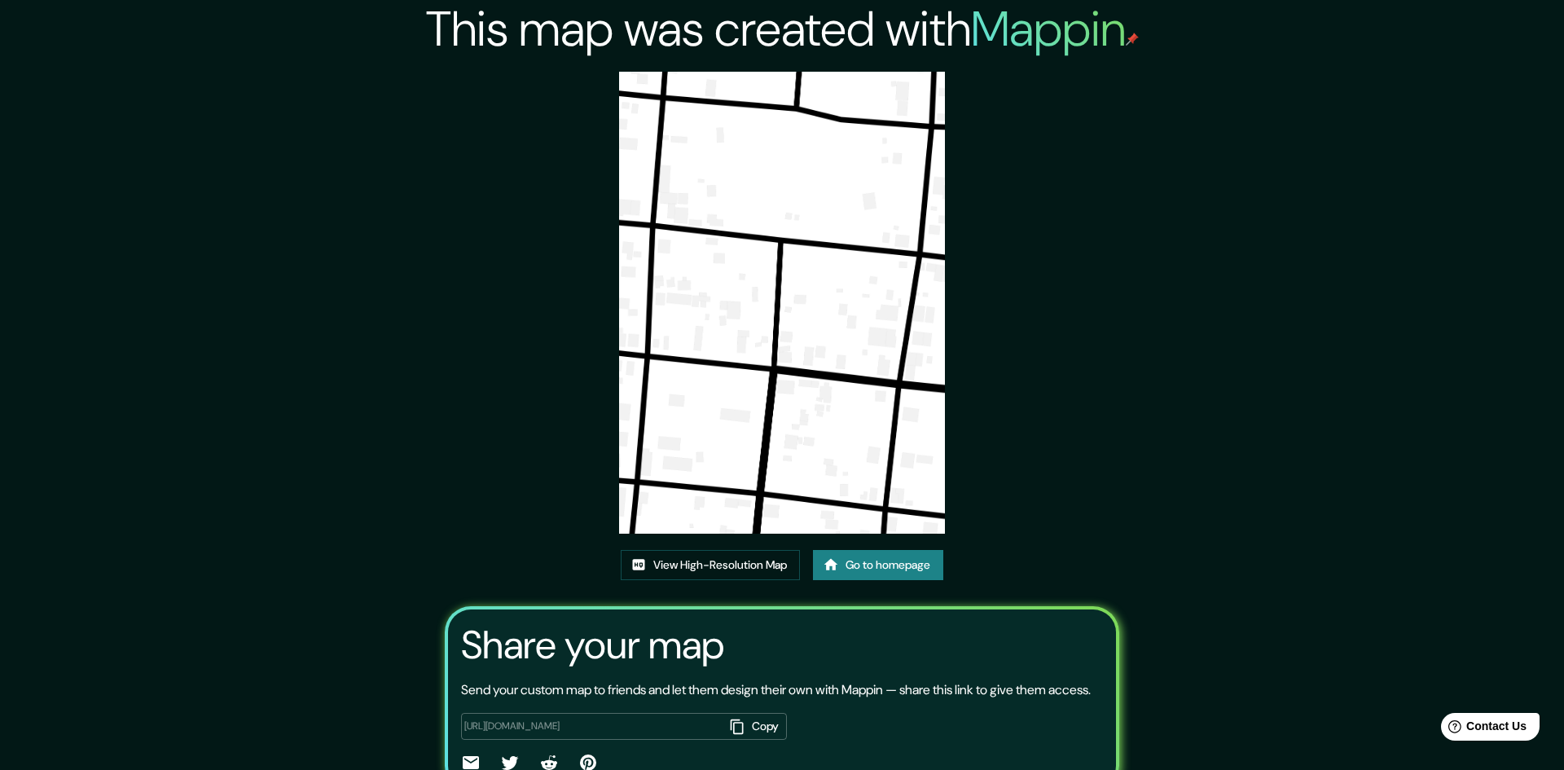
click at [754, 713] on button "Copy" at bounding box center [755, 726] width 64 height 27
drag, startPoint x: 547, startPoint y: 234, endPoint x: 867, endPoint y: 239, distance: 320.1
click at [618, 680] on p "Send your custom map to friends and let them design their own with Mappin — sha…" at bounding box center [776, 690] width 630 height 20
click at [1009, 680] on p "Send your custom map to friends and let them design their own with Mappin — sha…" at bounding box center [776, 690] width 630 height 20
click at [891, 606] on div "Share your map Send your custom map to friends and let them design their own wi…" at bounding box center [782, 699] width 674 height 186
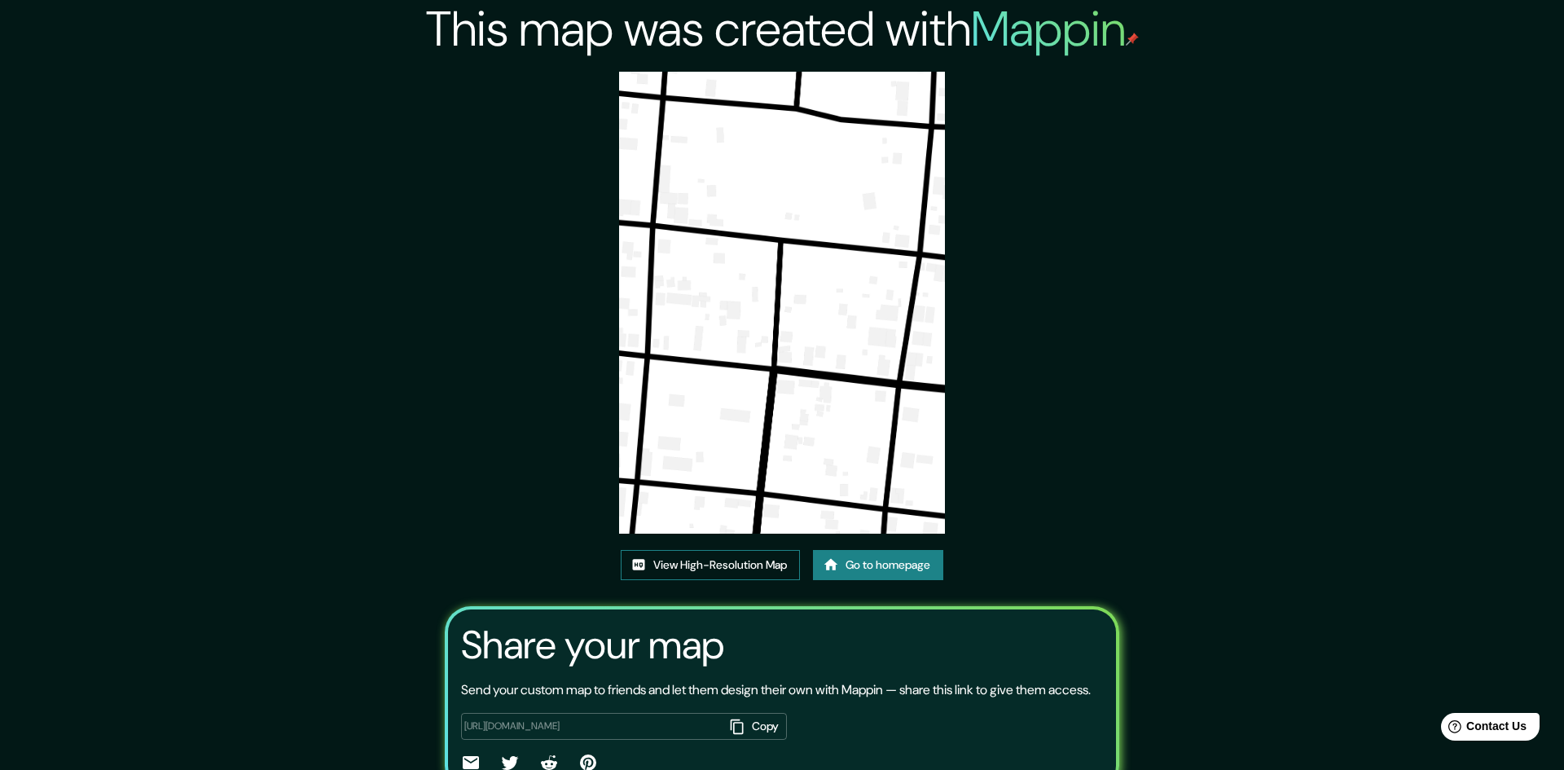
click at [713, 550] on link "View High-Resolution Map" at bounding box center [710, 565] width 179 height 30
